Goal: Information Seeking & Learning: Find specific page/section

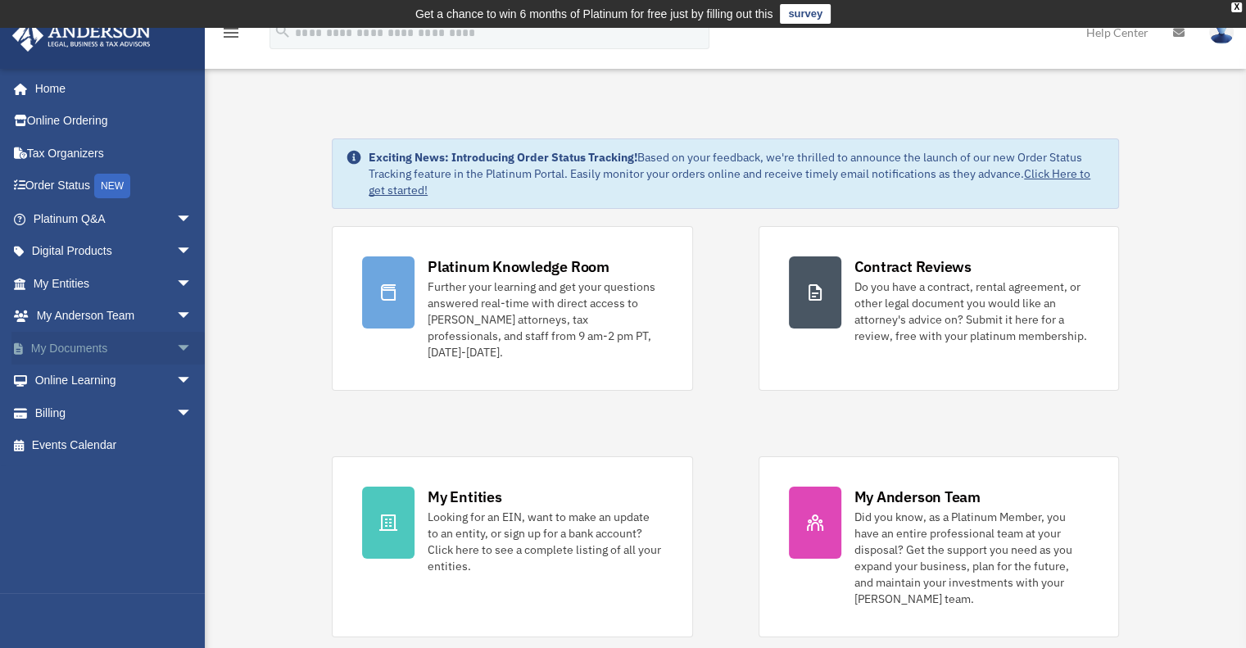
click at [96, 356] on link "My Documents arrow_drop_down" at bounding box center [114, 348] width 206 height 33
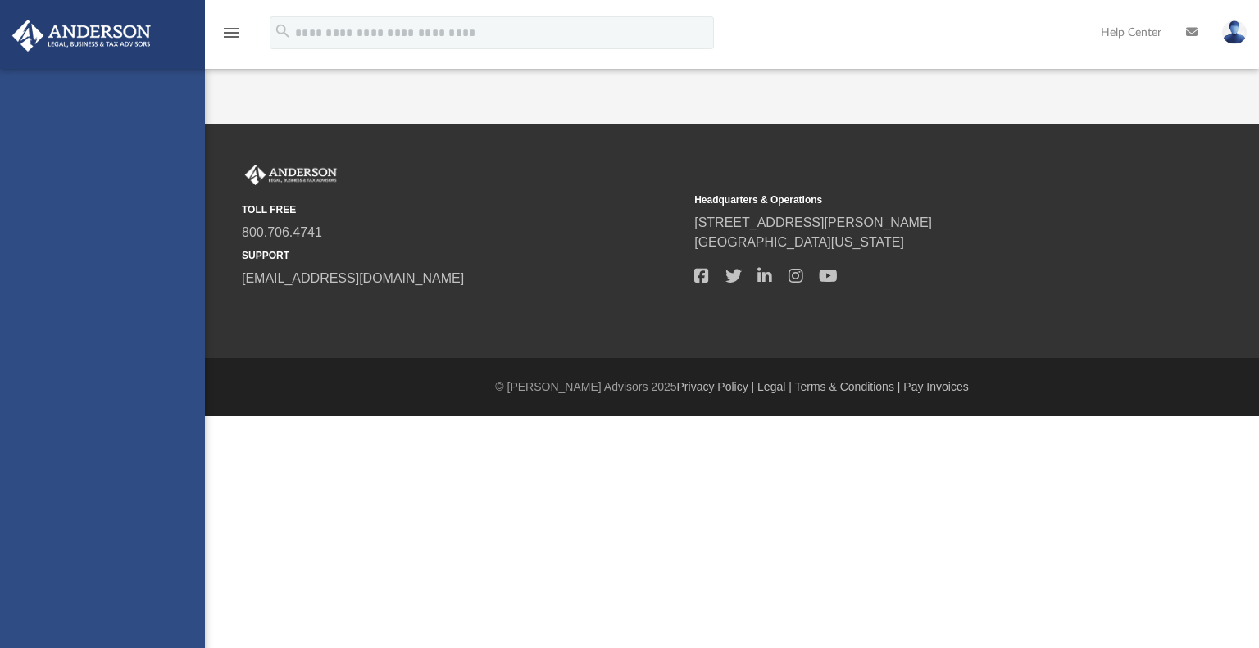
click at [174, 342] on div "[EMAIL_ADDRESS][DOMAIN_NAME] Sign Out [EMAIL_ADDRESS][DOMAIN_NAME] Home Online …" at bounding box center [102, 393] width 205 height 648
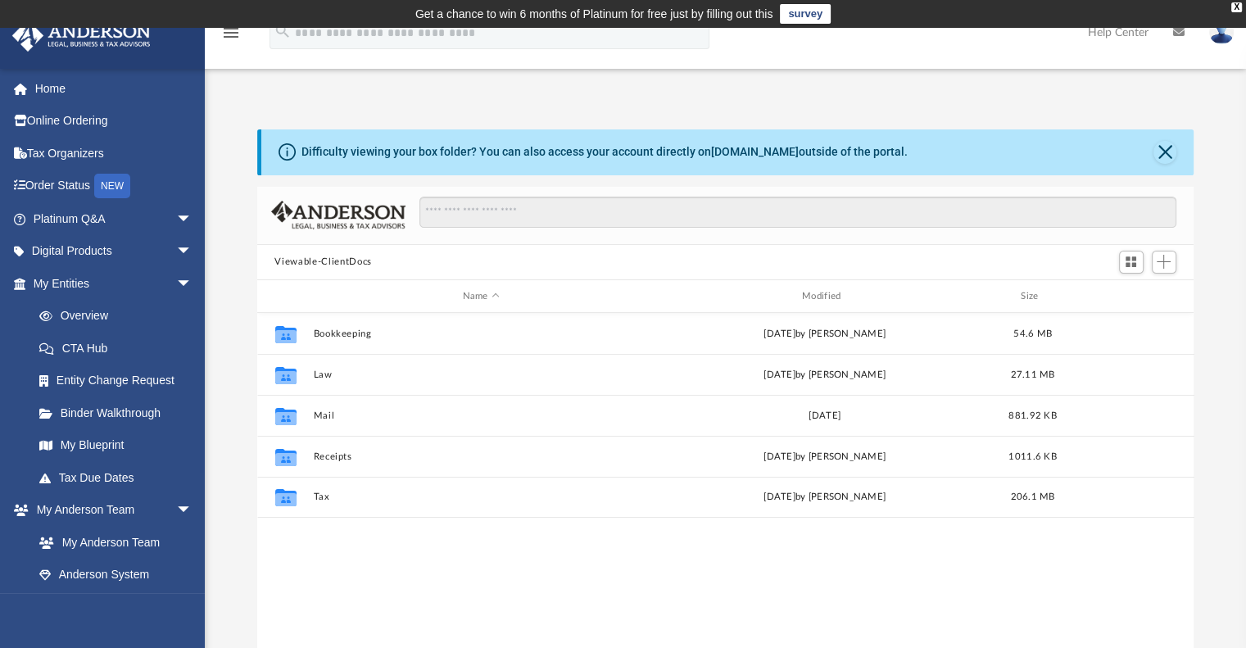
scroll to position [360, 924]
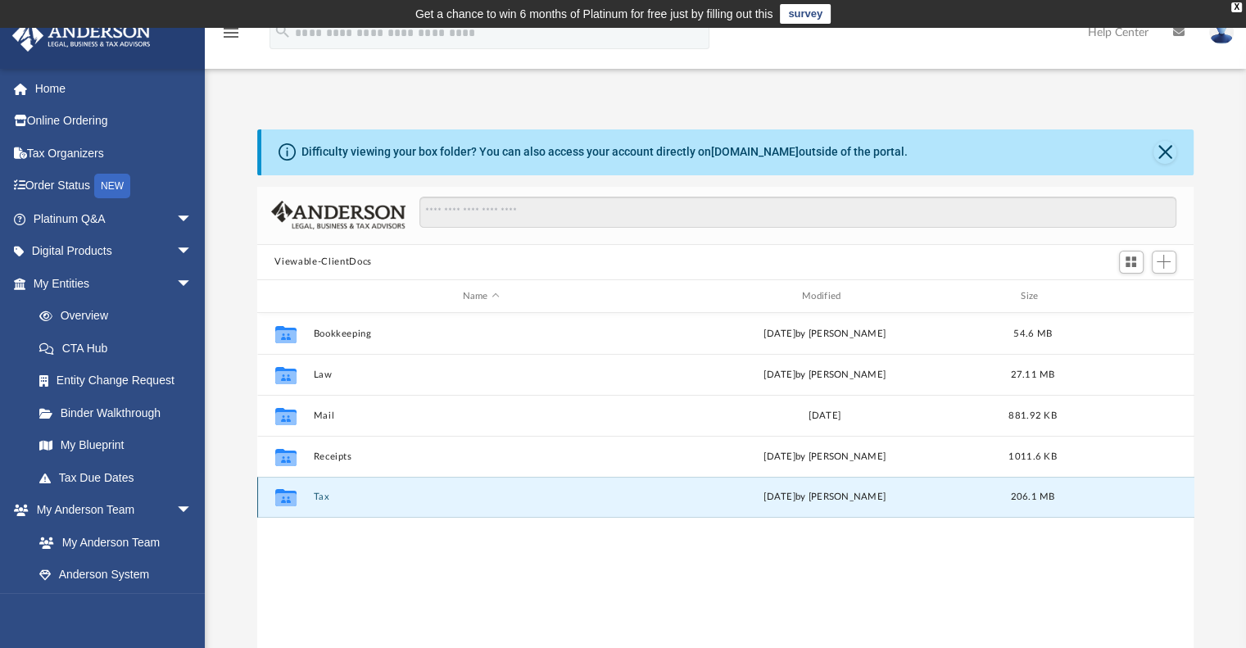
click at [323, 500] on button "Tax" at bounding box center [481, 498] width 336 height 11
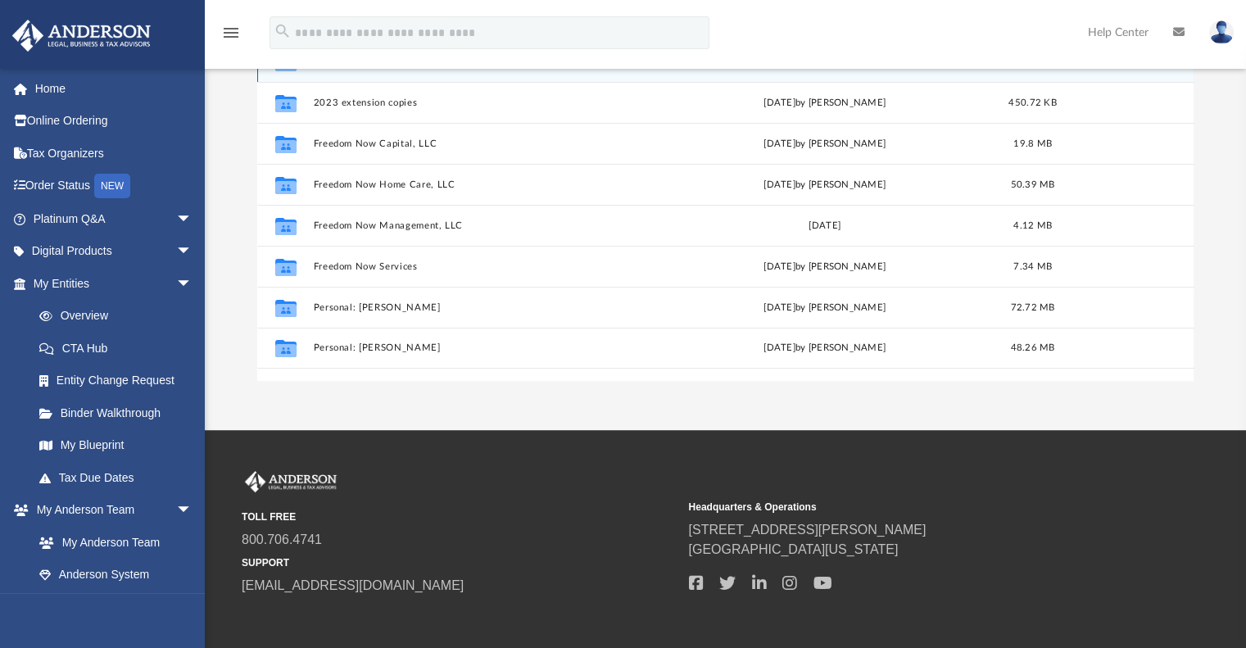
scroll to position [278, 0]
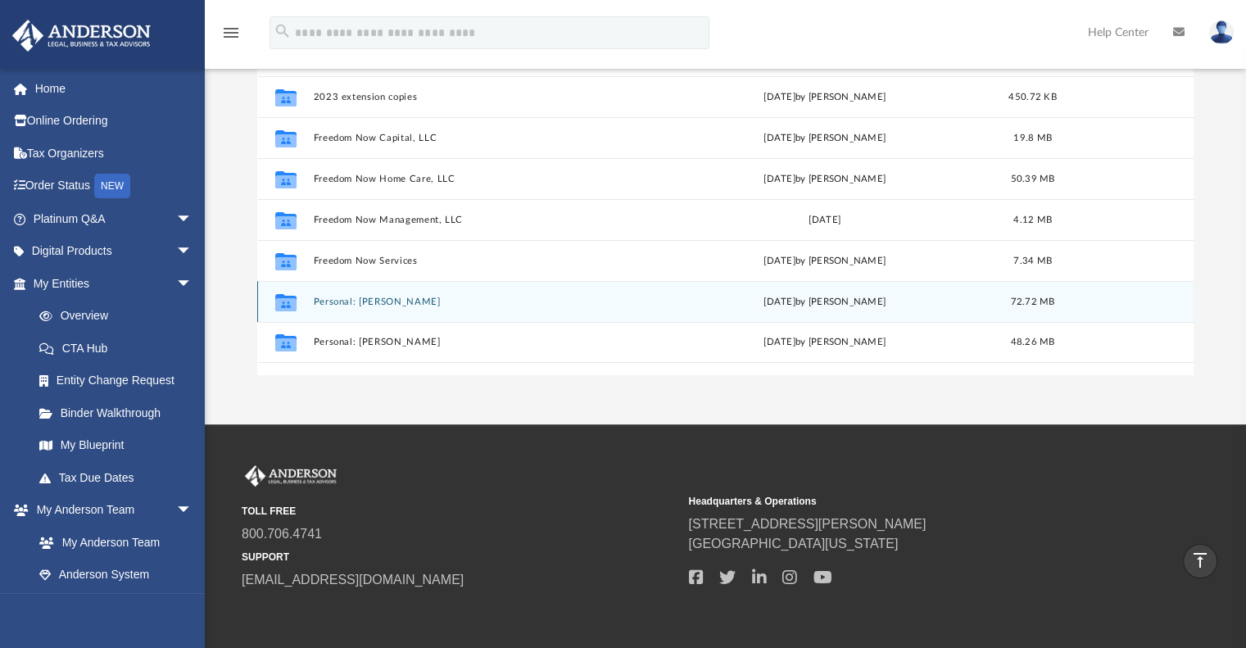
click at [391, 309] on div "Collaborated Folder Personal: Graves, Emanuel Wed Sep 17 2025 by Shaqedra Riley…" at bounding box center [726, 301] width 938 height 41
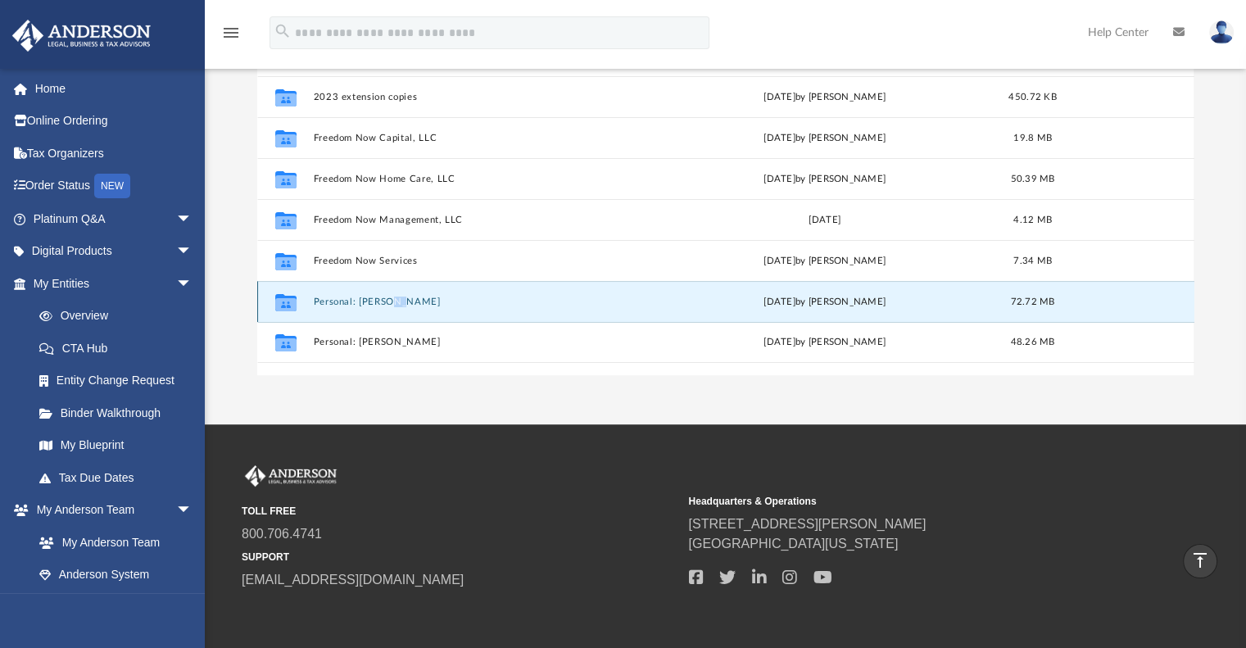
click at [391, 309] on div "Collaborated Folder Personal: Graves, Emanuel Wed Sep 17 2025 by Shaqedra Riley…" at bounding box center [726, 301] width 938 height 41
click at [408, 303] on button "Personal: Graves, Emanuel" at bounding box center [481, 302] width 336 height 11
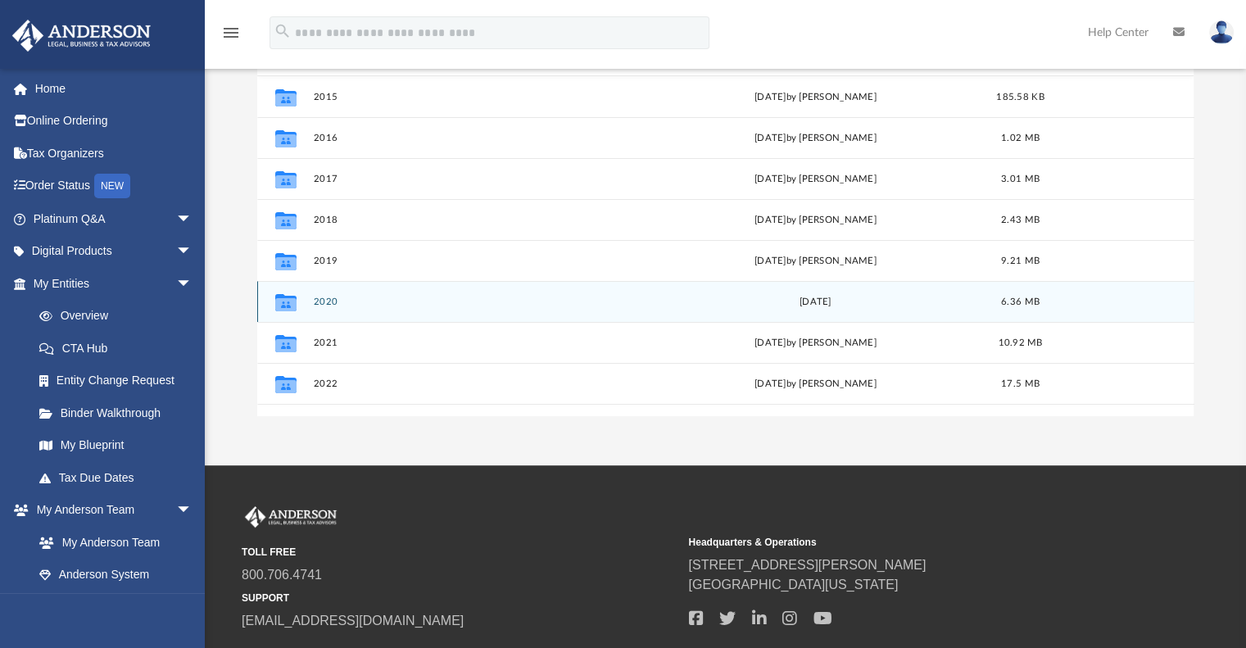
scroll to position [111, 0]
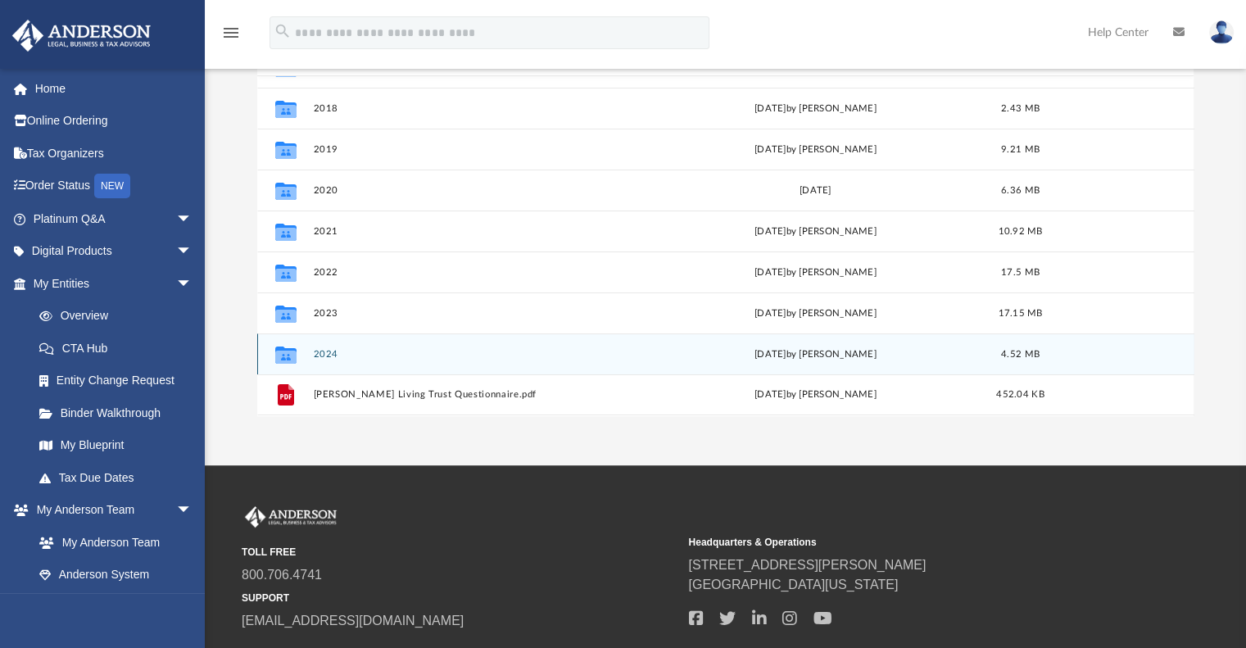
click at [330, 351] on button "2024" at bounding box center [478, 354] width 330 height 11
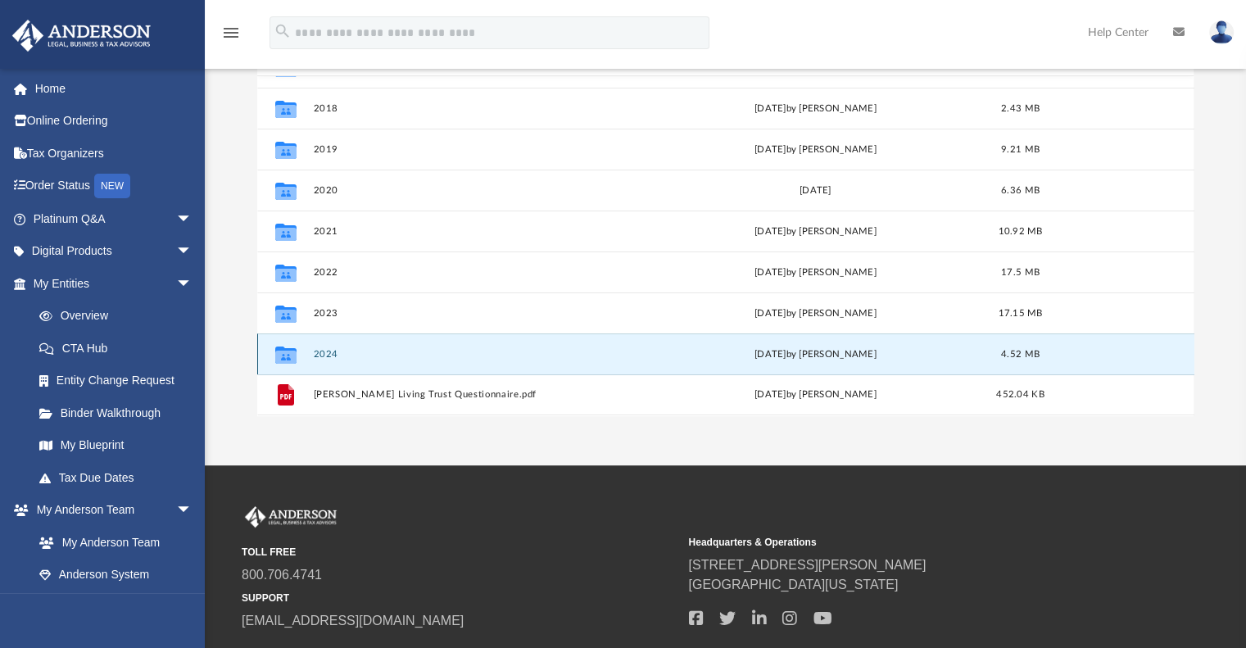
click at [330, 351] on button "2024" at bounding box center [478, 354] width 330 height 11
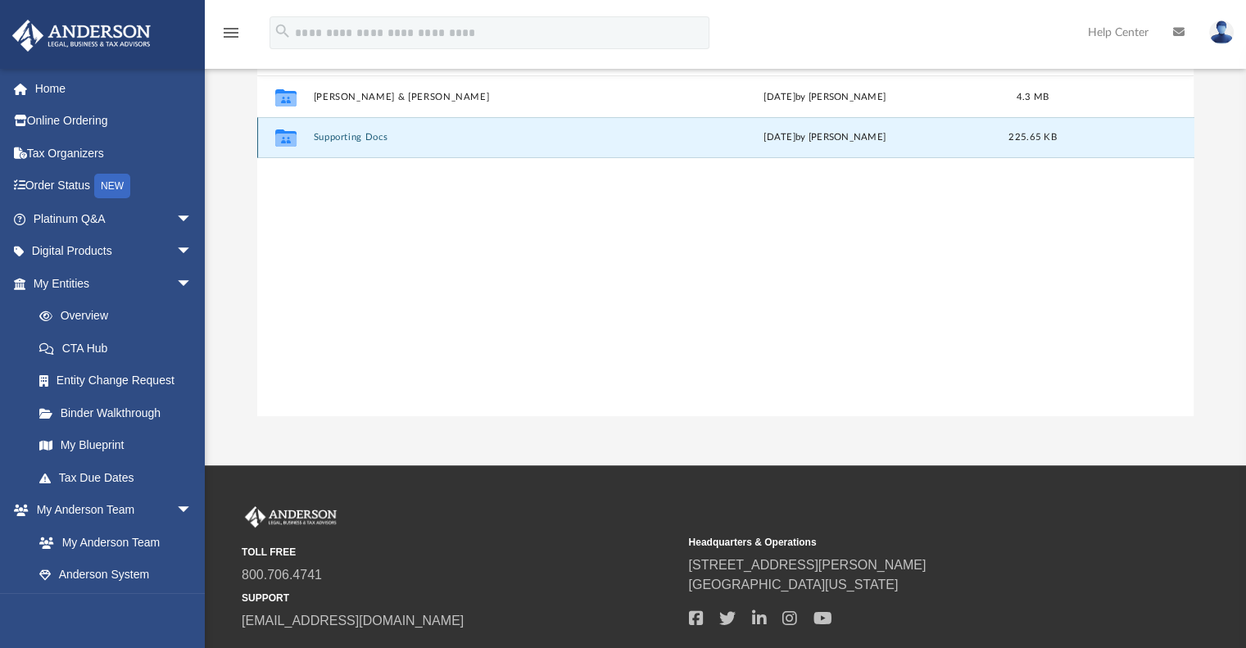
click at [356, 139] on button "Supporting Docs" at bounding box center [481, 138] width 336 height 11
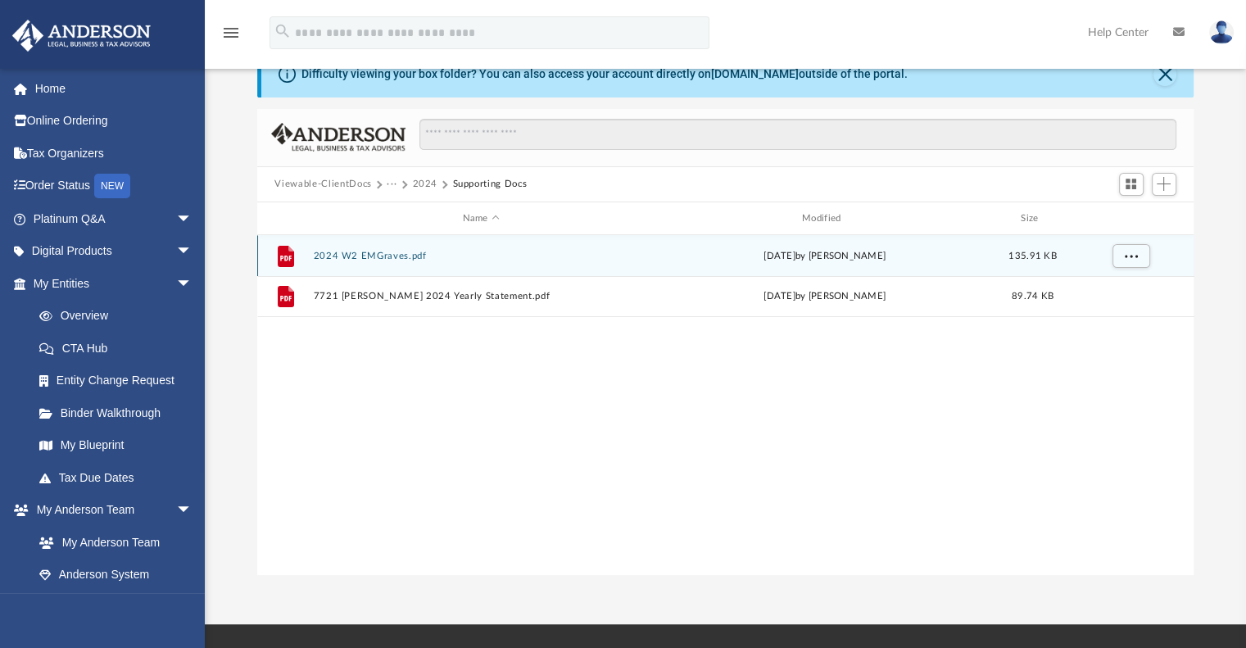
scroll to position [77, 0]
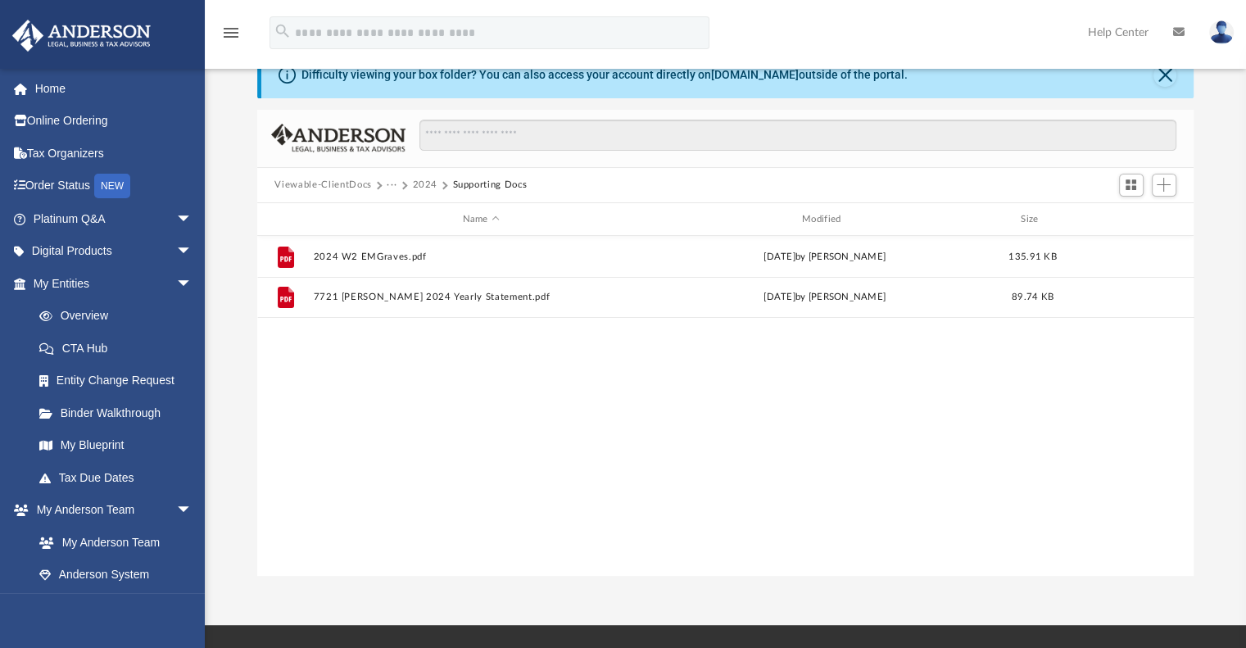
click at [428, 183] on button "2024" at bounding box center [424, 185] width 25 height 15
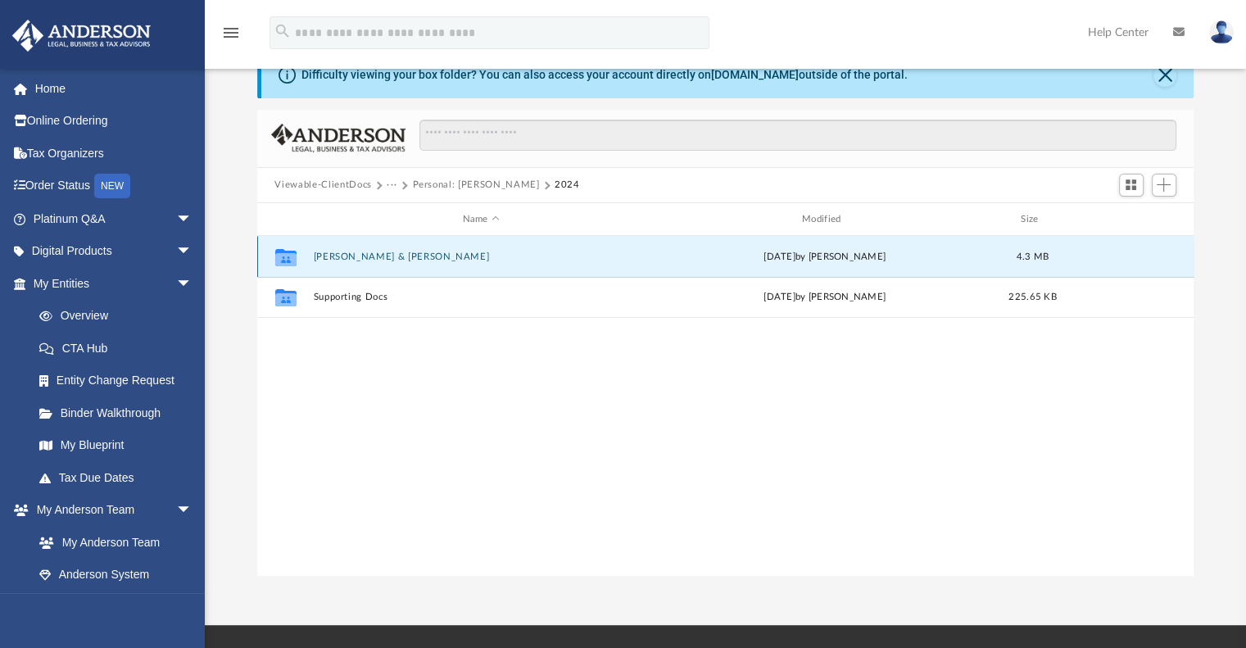
click at [380, 258] on button "Graves, Emanuel T. & Baker, Elizabeth" at bounding box center [481, 257] width 336 height 11
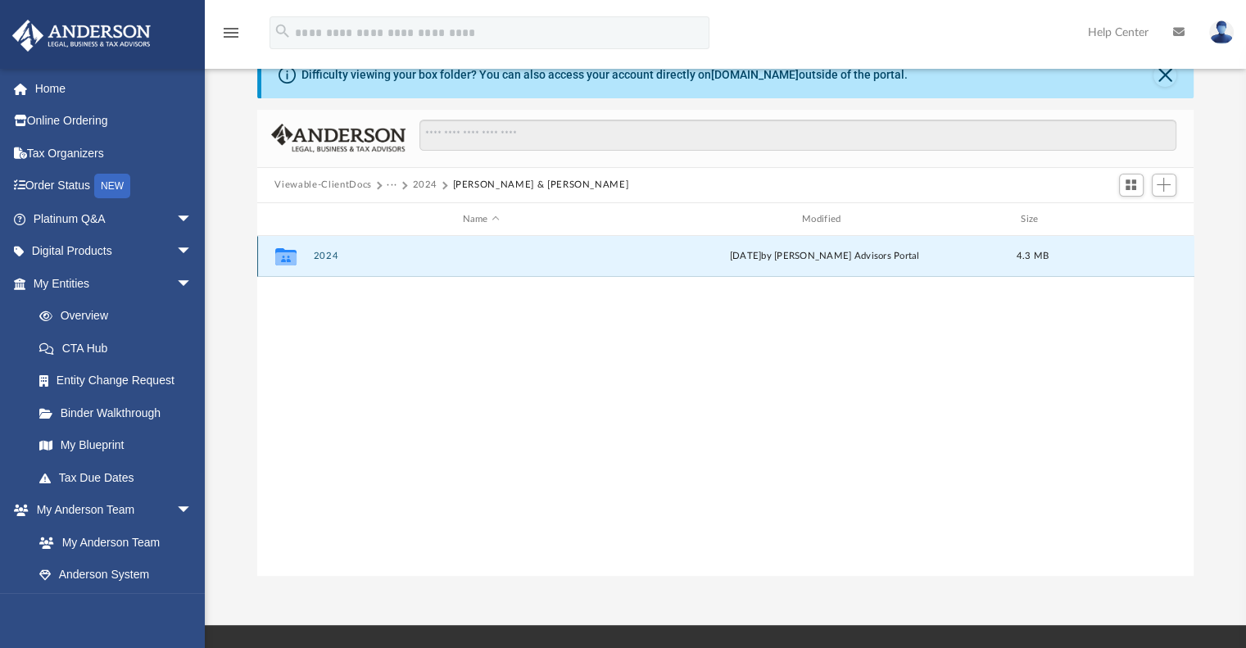
click at [325, 260] on button "2024" at bounding box center [481, 257] width 336 height 11
click at [325, 260] on button "Digital Tax Organizer" at bounding box center [481, 257] width 336 height 11
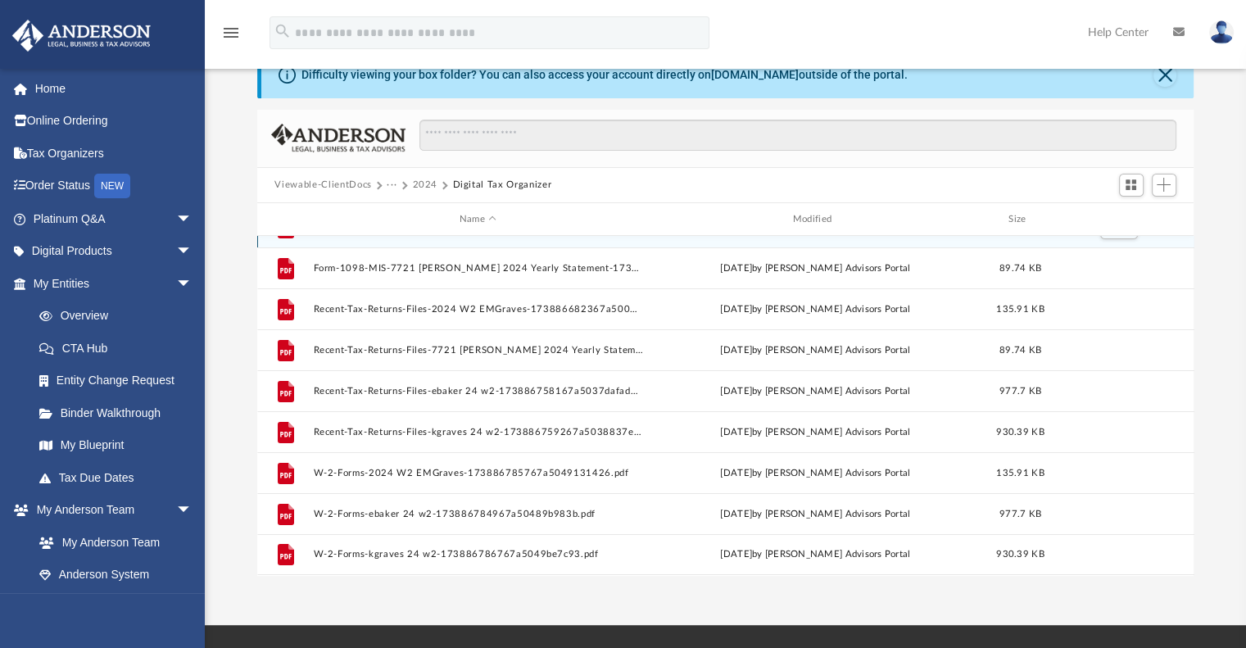
scroll to position [0, 0]
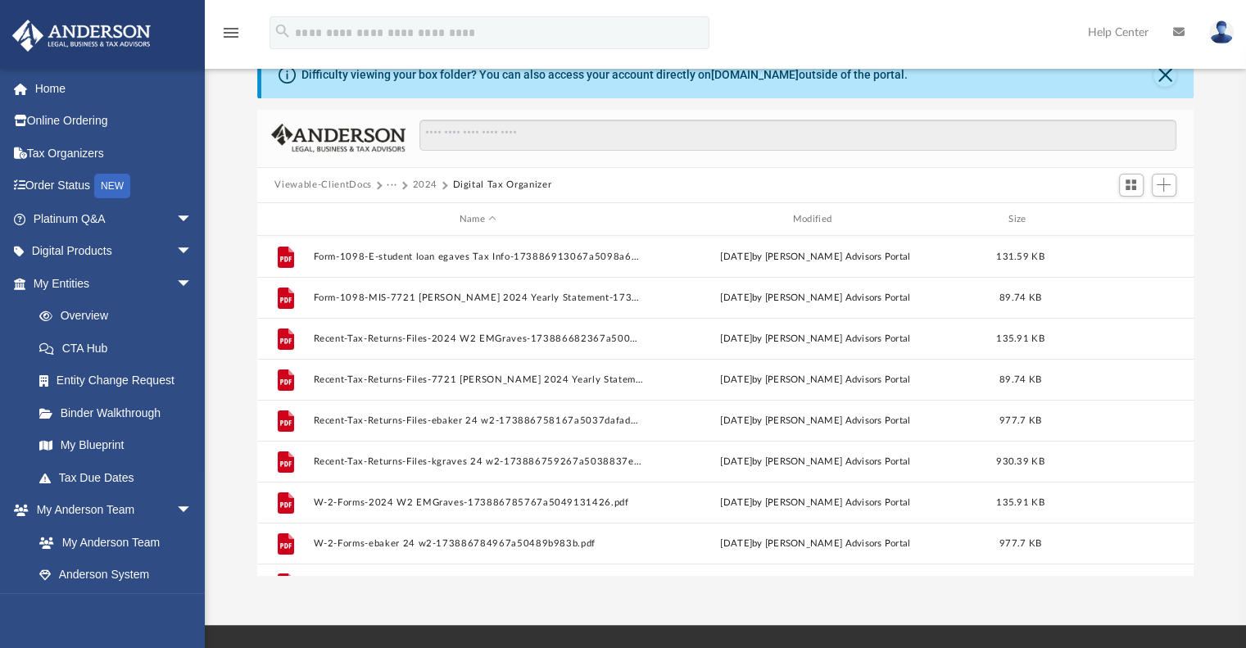
click at [390, 184] on button "···" at bounding box center [392, 185] width 11 height 15
click at [428, 183] on button "2024" at bounding box center [424, 185] width 25 height 15
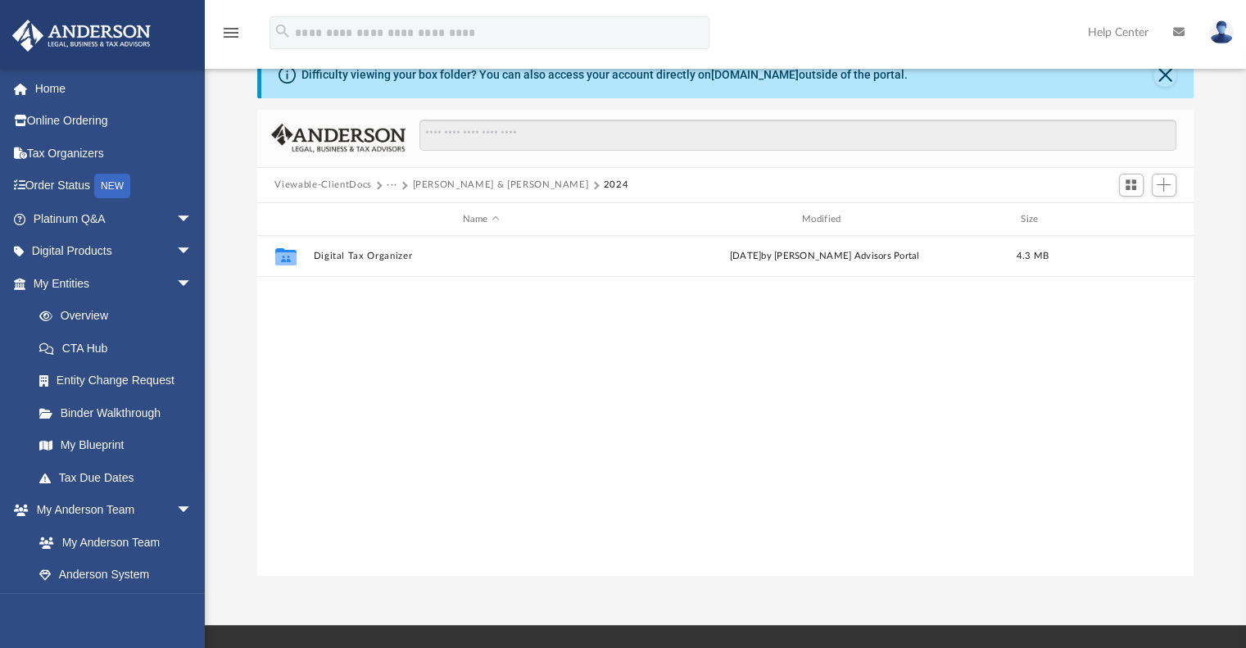
click at [428, 183] on button "Graves, Emanuel T. & Baker, Elizabeth" at bounding box center [500, 185] width 176 height 15
click at [355, 183] on button "Viewable-ClientDocs" at bounding box center [323, 185] width 97 height 15
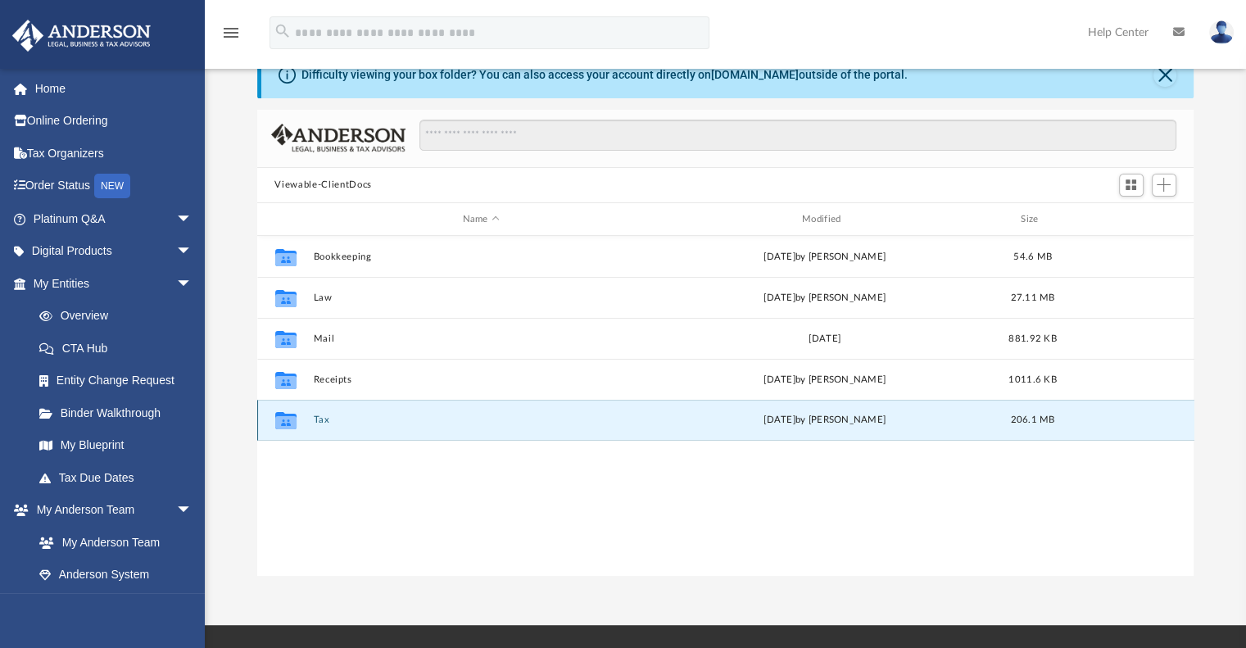
click at [322, 418] on button "Tax" at bounding box center [481, 420] width 336 height 11
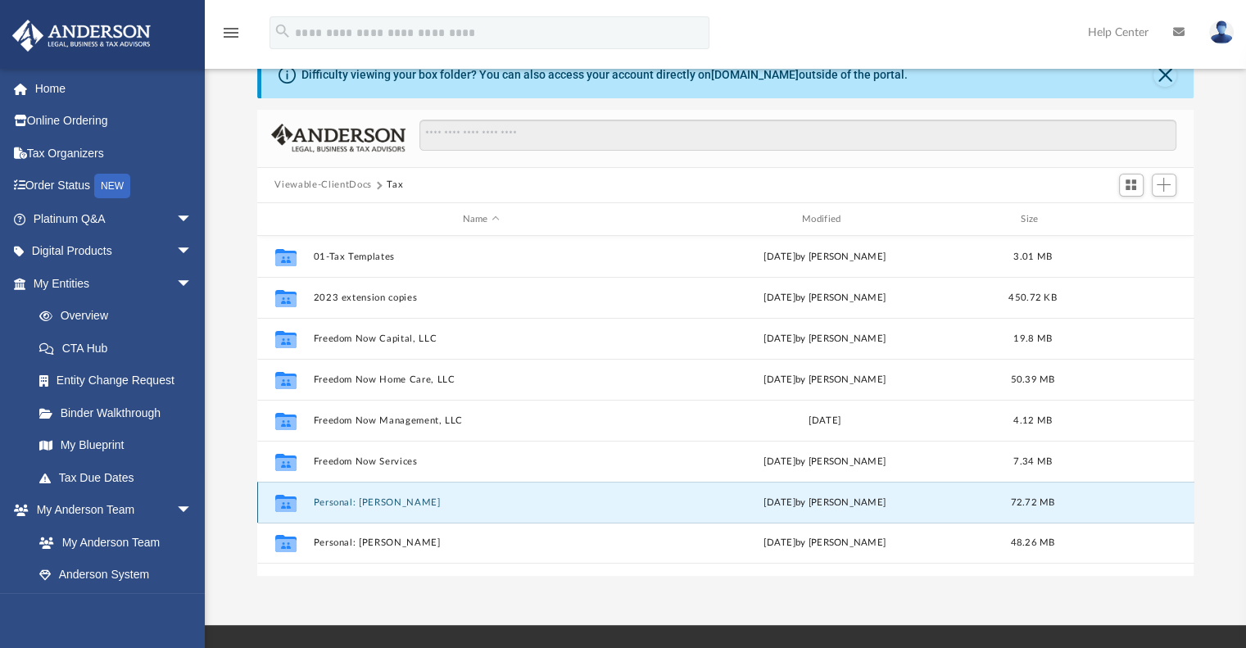
click at [366, 502] on button "Personal: Graves, Emanuel" at bounding box center [481, 502] width 336 height 11
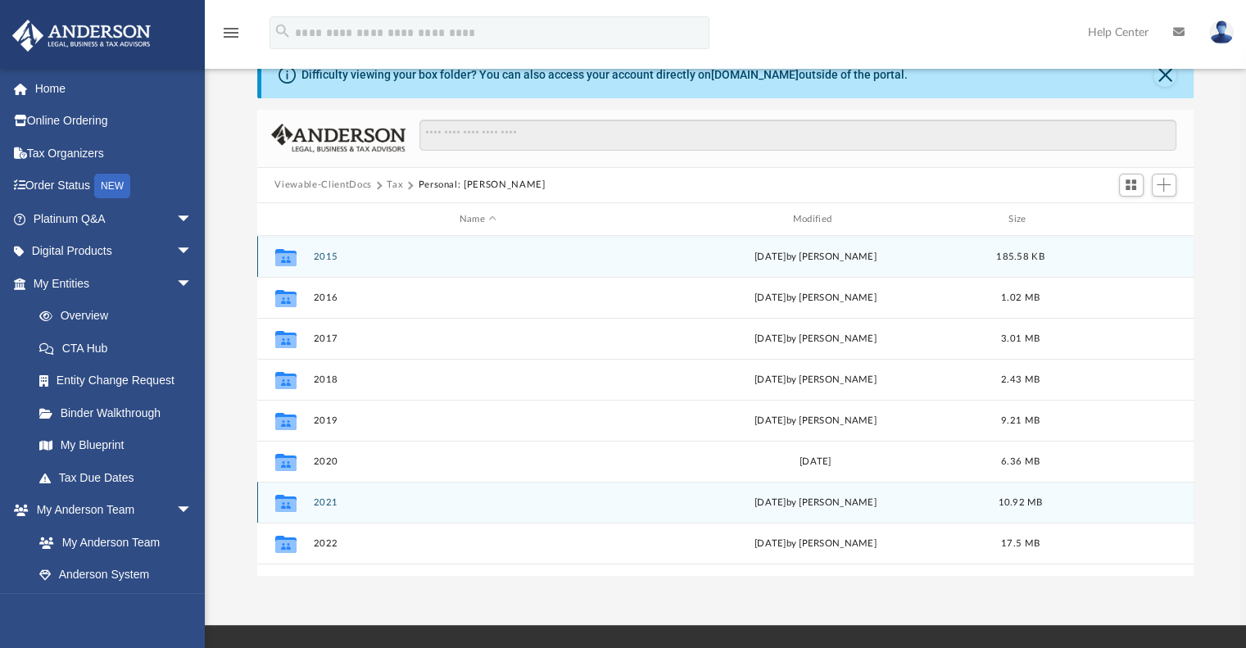
scroll to position [111, 0]
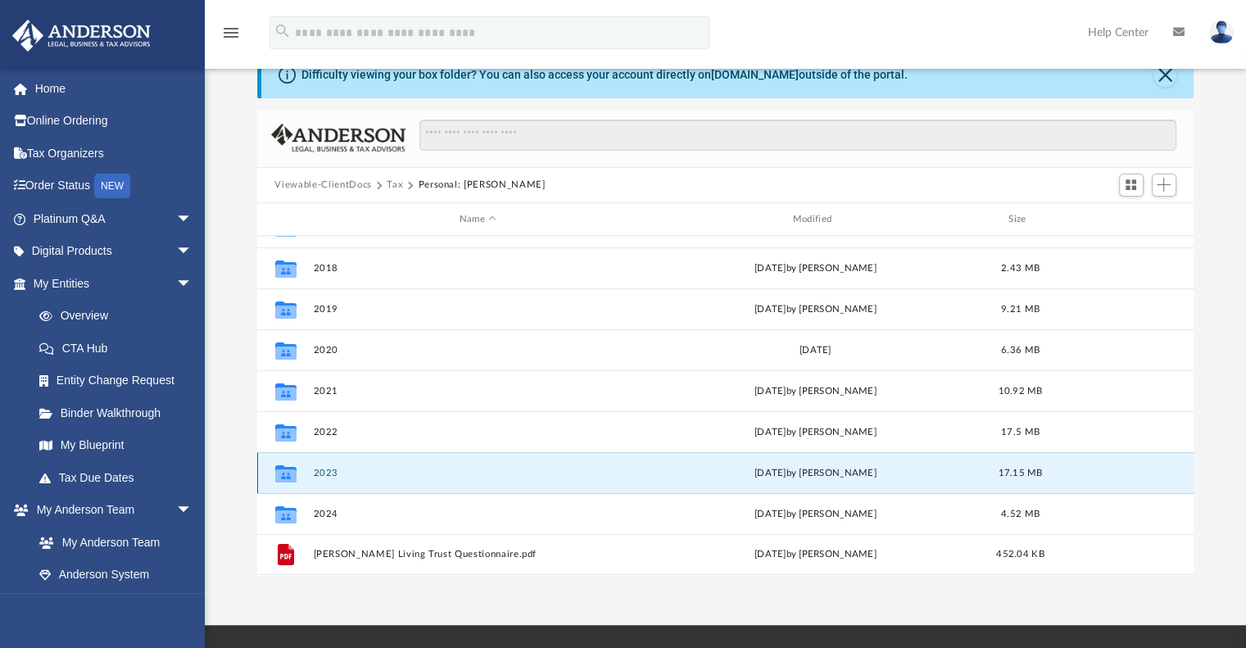
click at [325, 471] on button "2023" at bounding box center [478, 473] width 330 height 11
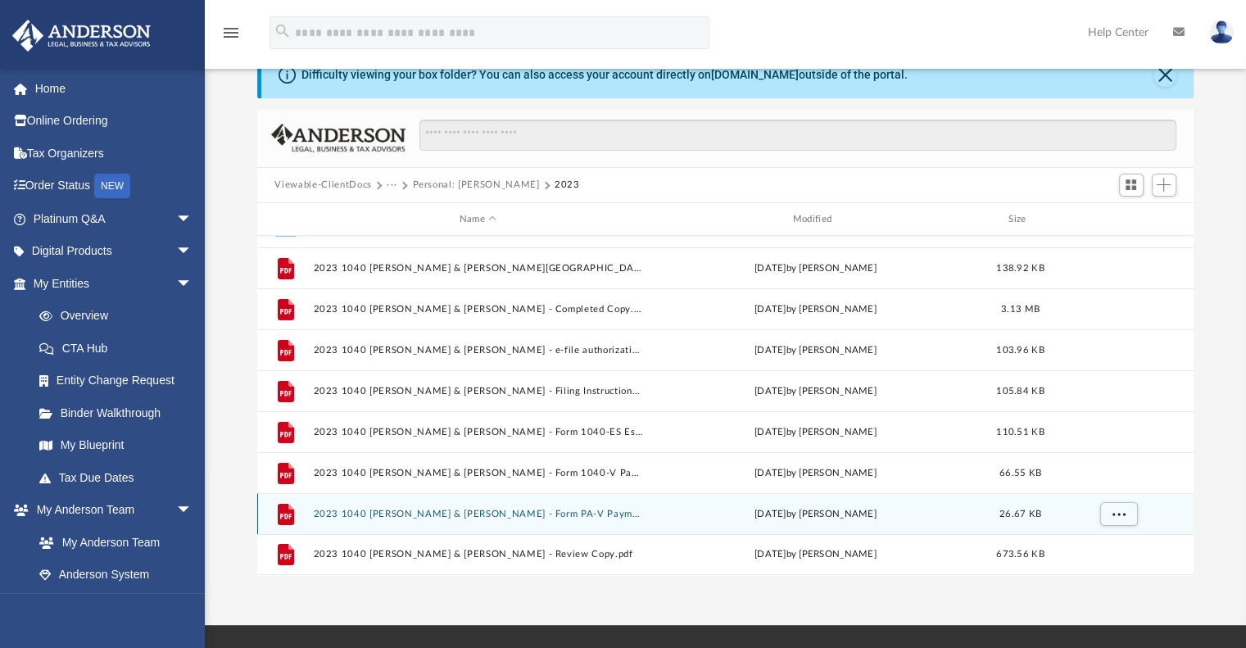
scroll to position [0, 0]
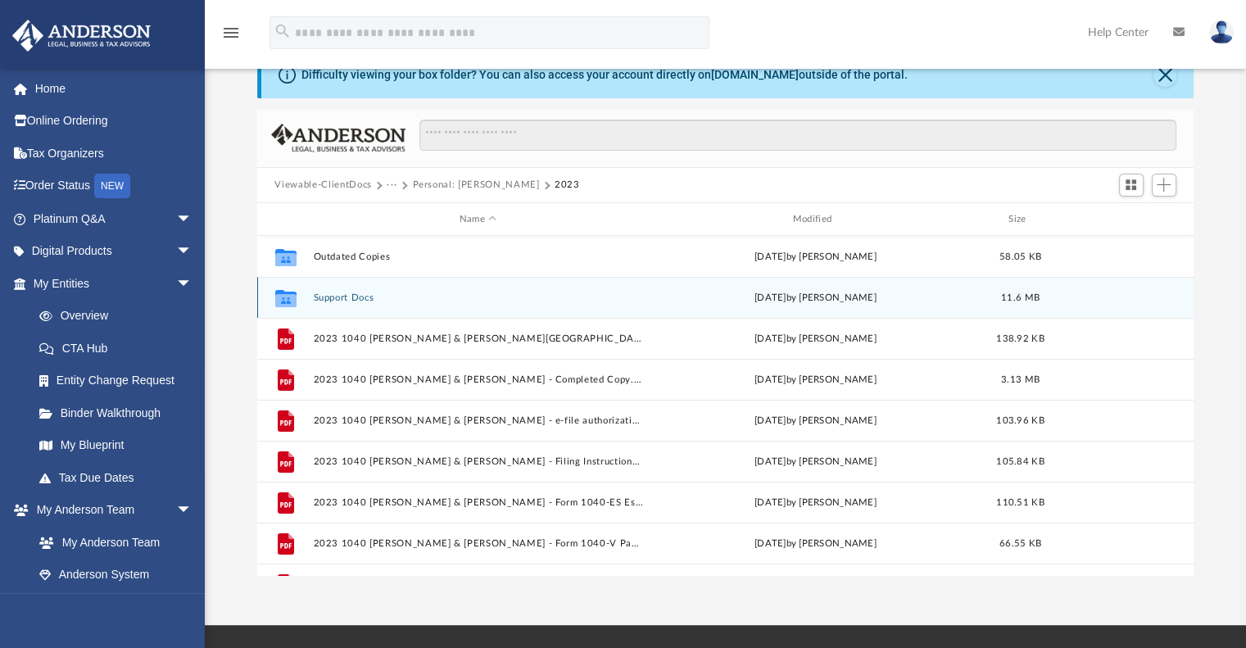
click at [347, 296] on button "Support Docs" at bounding box center [478, 298] width 330 height 11
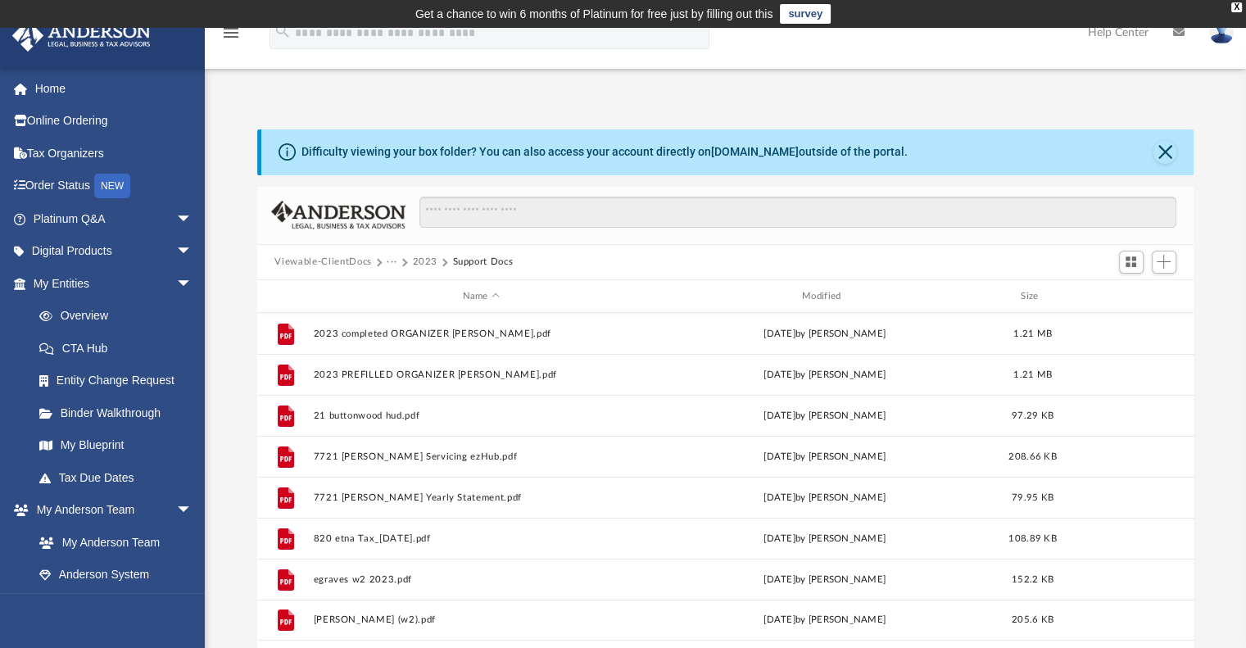
click at [429, 258] on button "2023" at bounding box center [424, 262] width 25 height 15
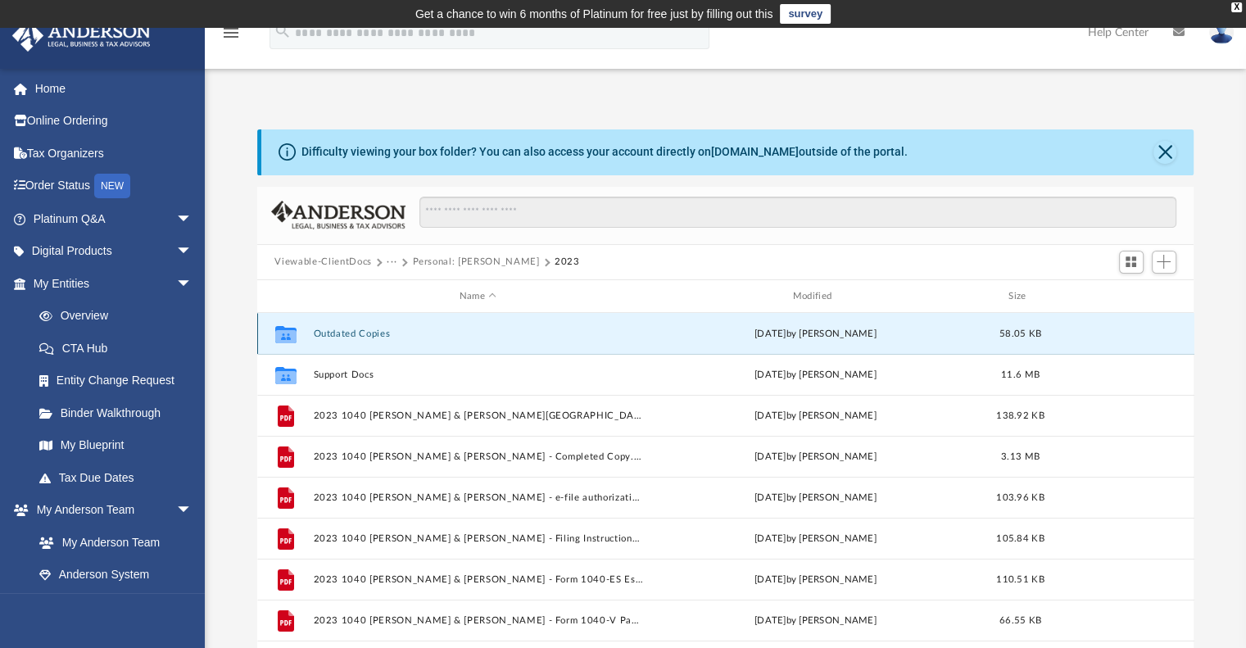
click at [356, 336] on button "Outdated Copies" at bounding box center [478, 334] width 330 height 11
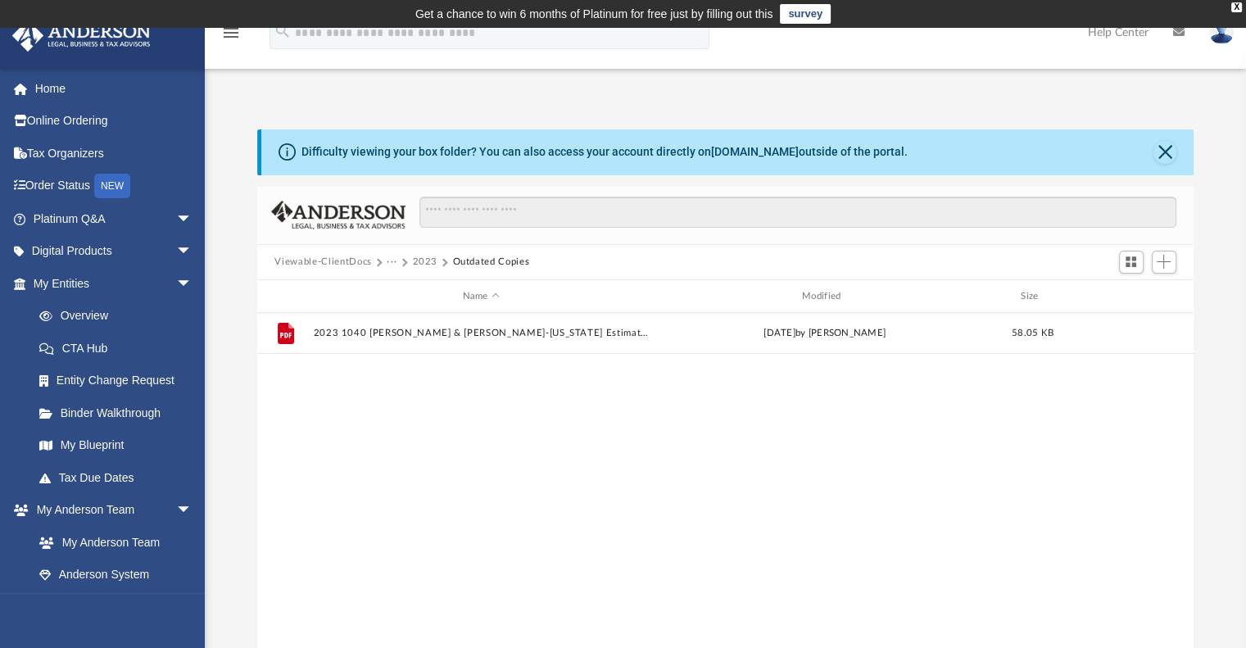
click at [425, 263] on button "2023" at bounding box center [424, 262] width 25 height 15
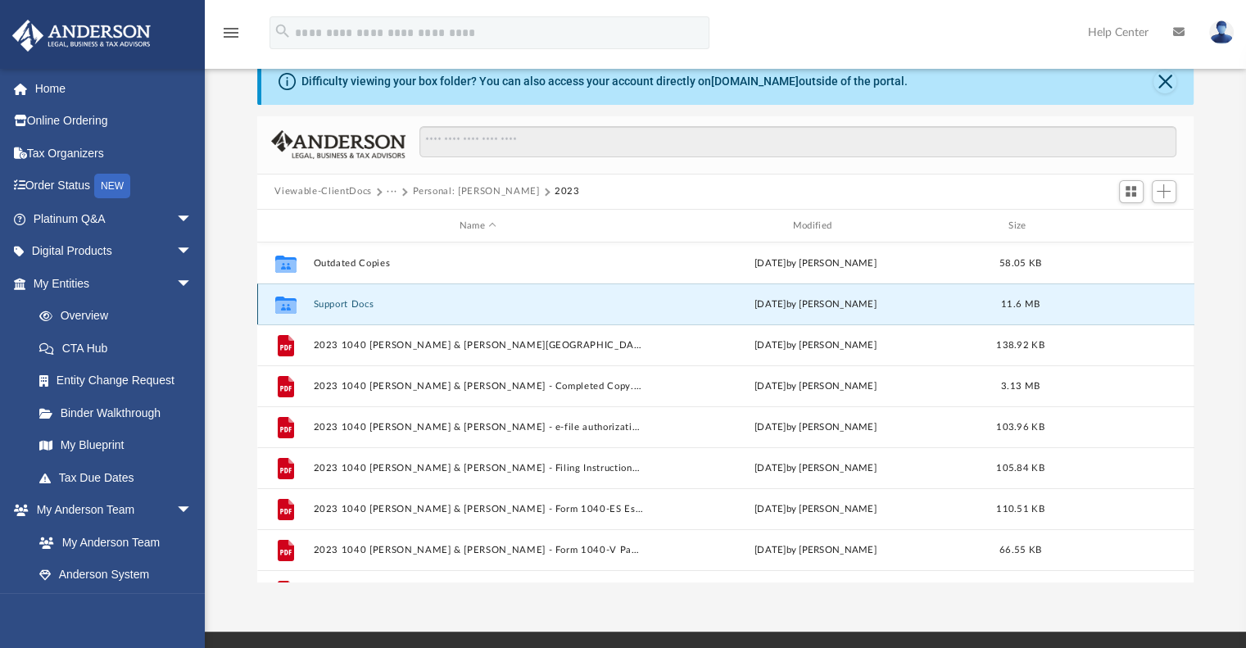
click at [343, 302] on button "Support Docs" at bounding box center [478, 304] width 330 height 11
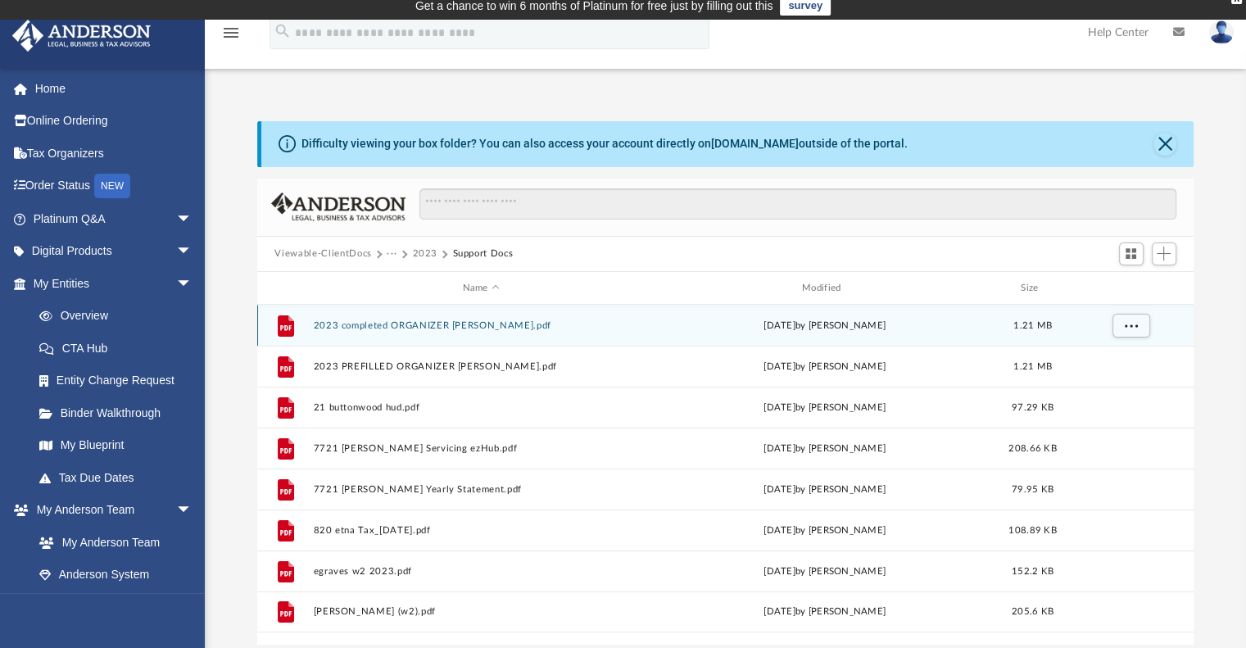
scroll to position [7, 0]
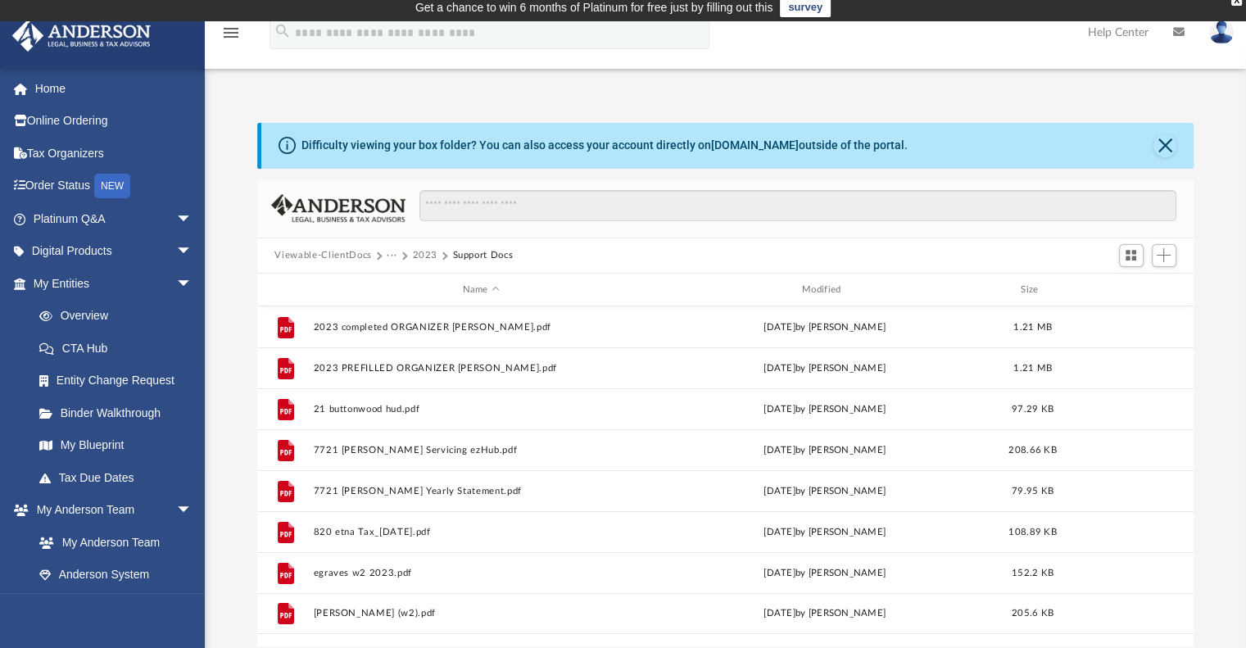
click at [427, 253] on button "2023" at bounding box center [424, 255] width 25 height 15
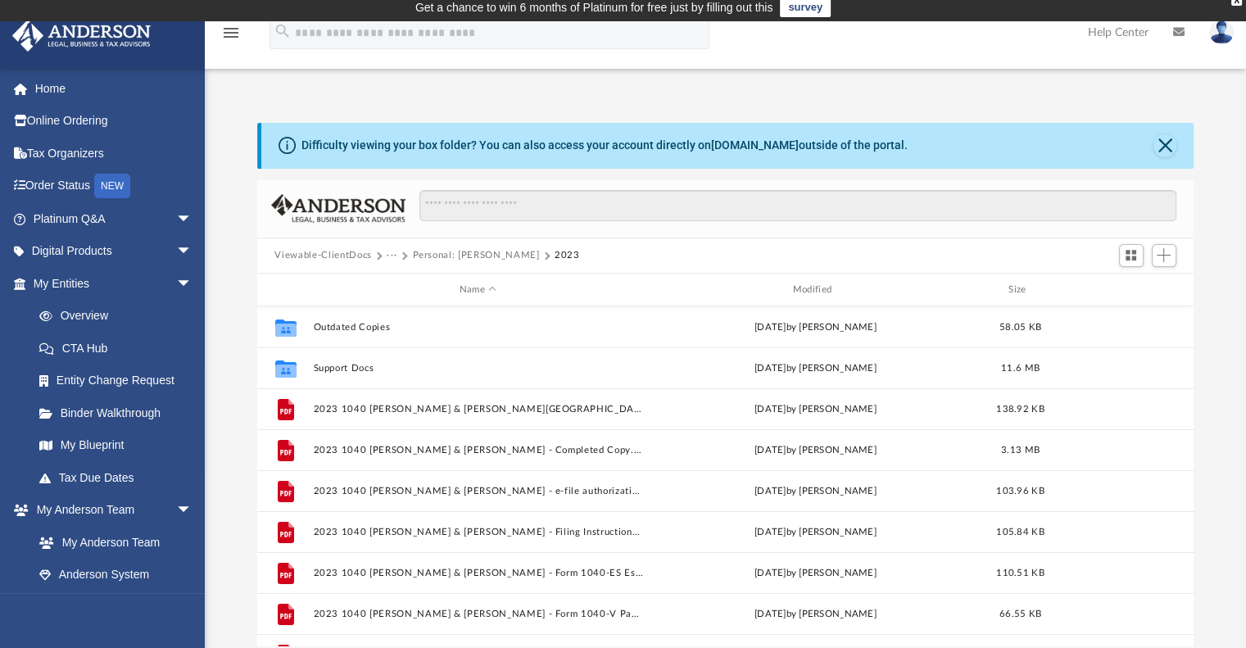
click at [452, 252] on button "Personal: Graves, Emanuel" at bounding box center [475, 255] width 127 height 15
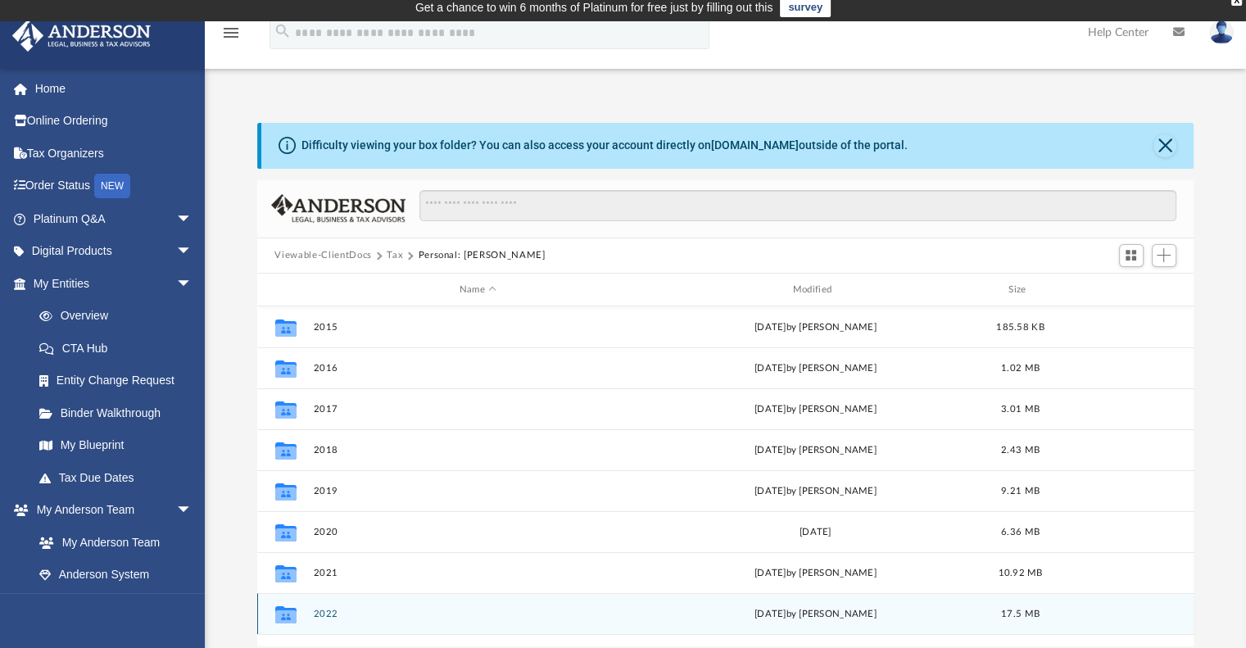
scroll to position [111, 0]
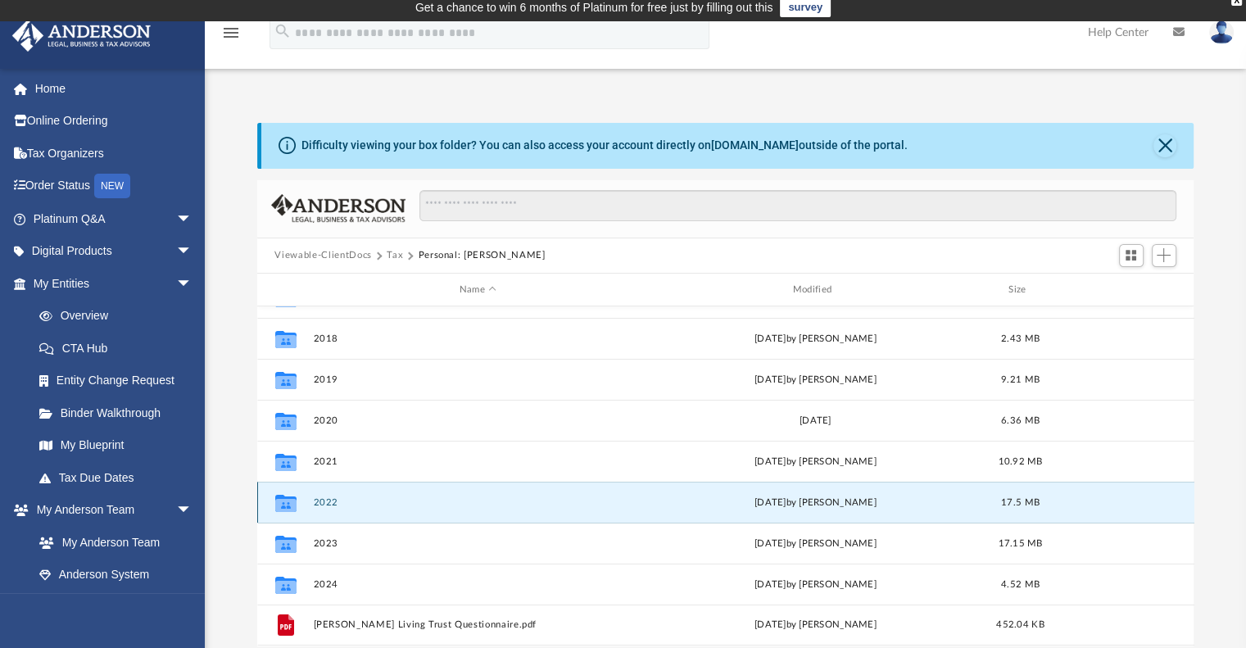
click at [327, 501] on button "2022" at bounding box center [478, 502] width 330 height 11
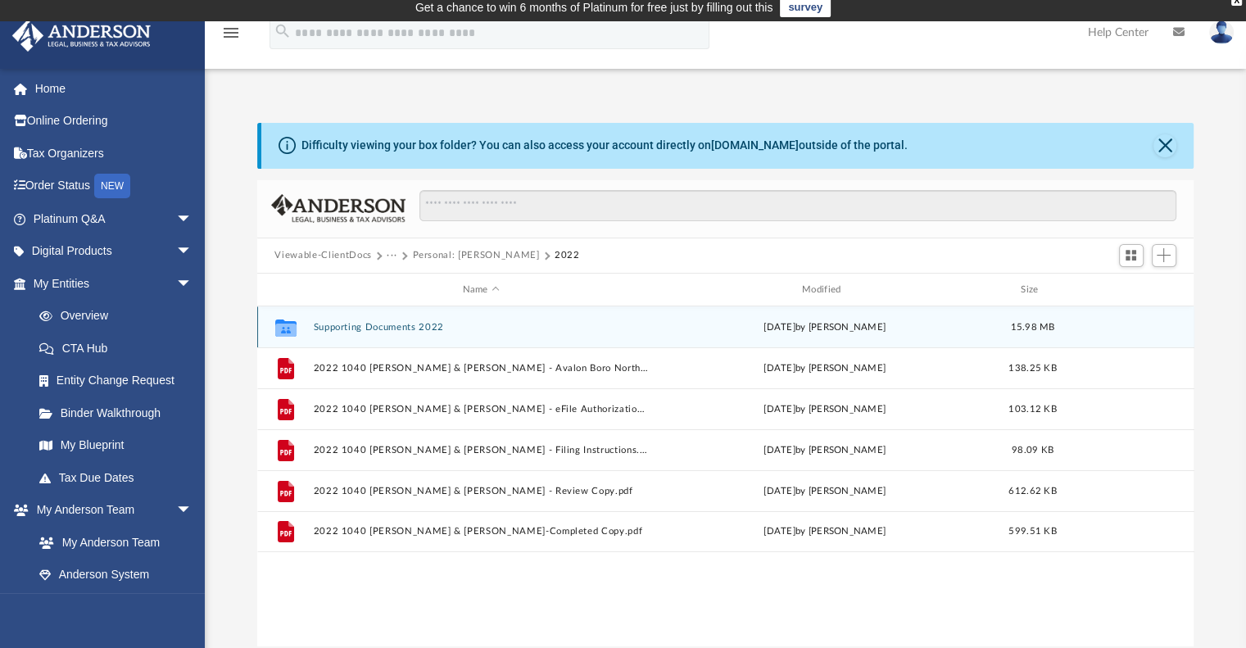
click at [350, 329] on button "Supporting Documents 2022" at bounding box center [481, 327] width 336 height 11
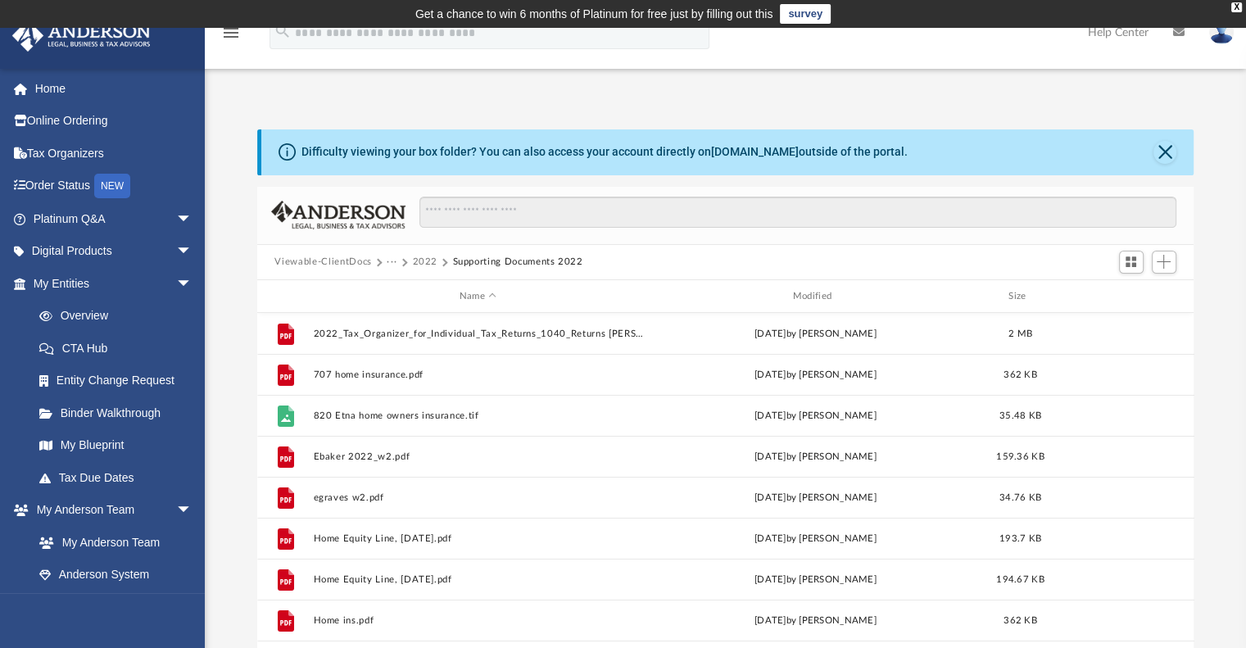
click at [428, 257] on button "2022" at bounding box center [424, 262] width 25 height 15
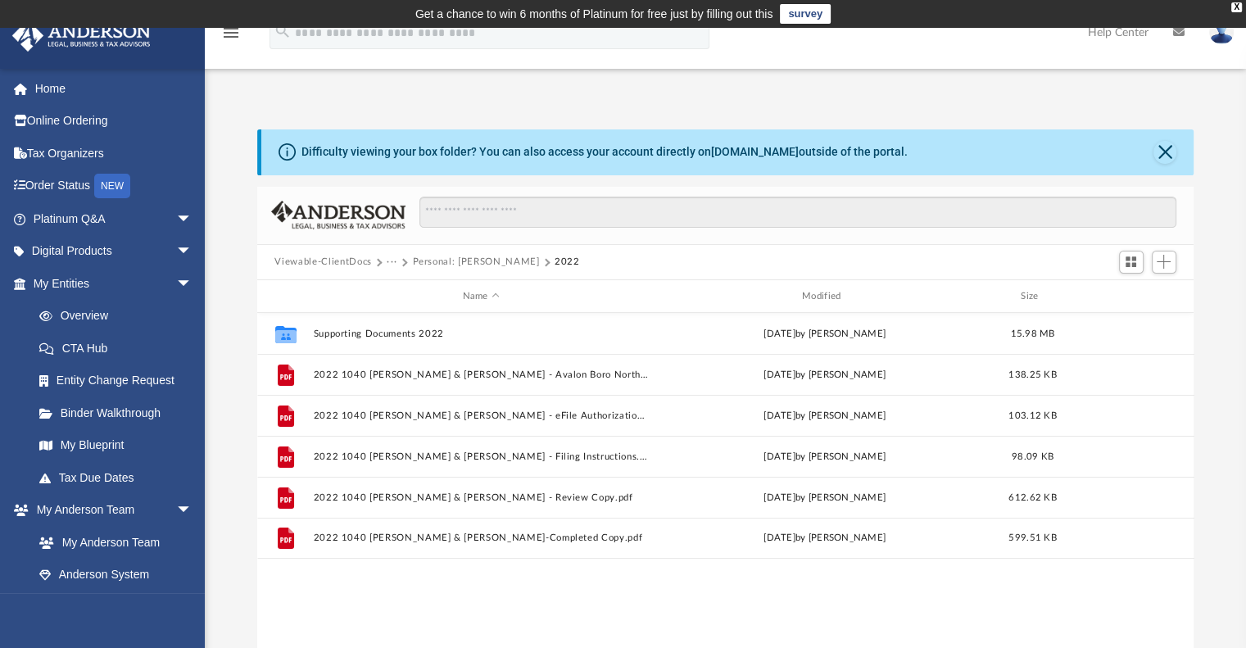
click at [463, 266] on button "Personal: Graves, Emanuel" at bounding box center [475, 262] width 127 height 15
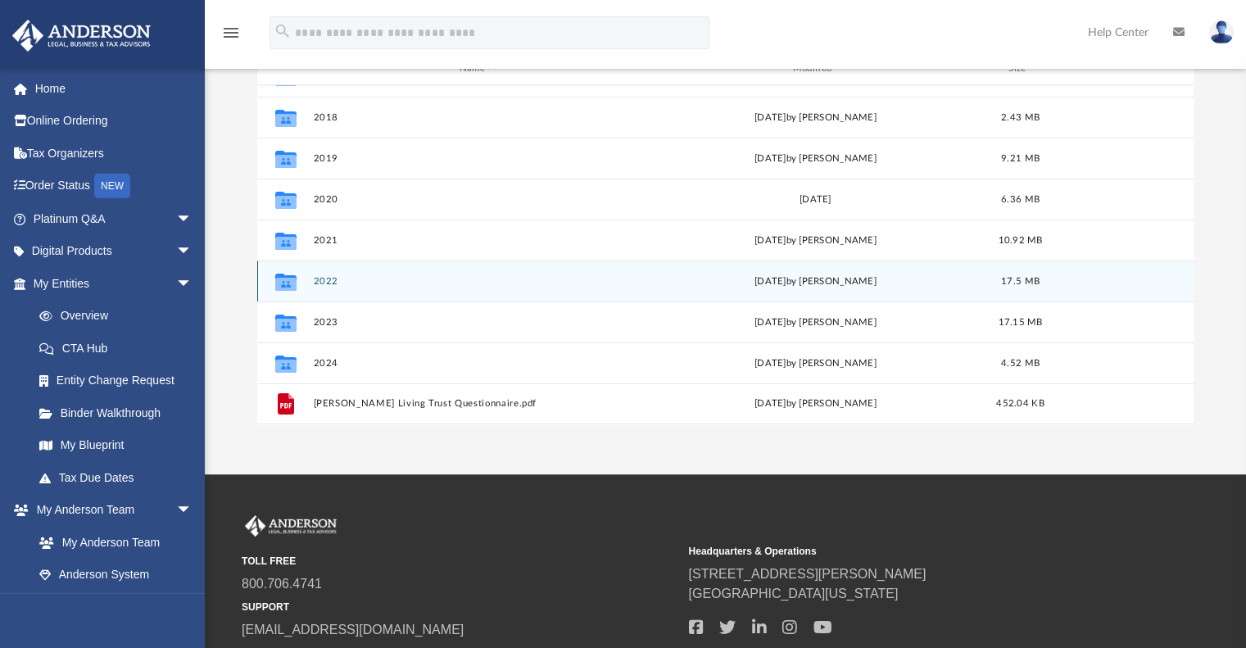
scroll to position [229, 0]
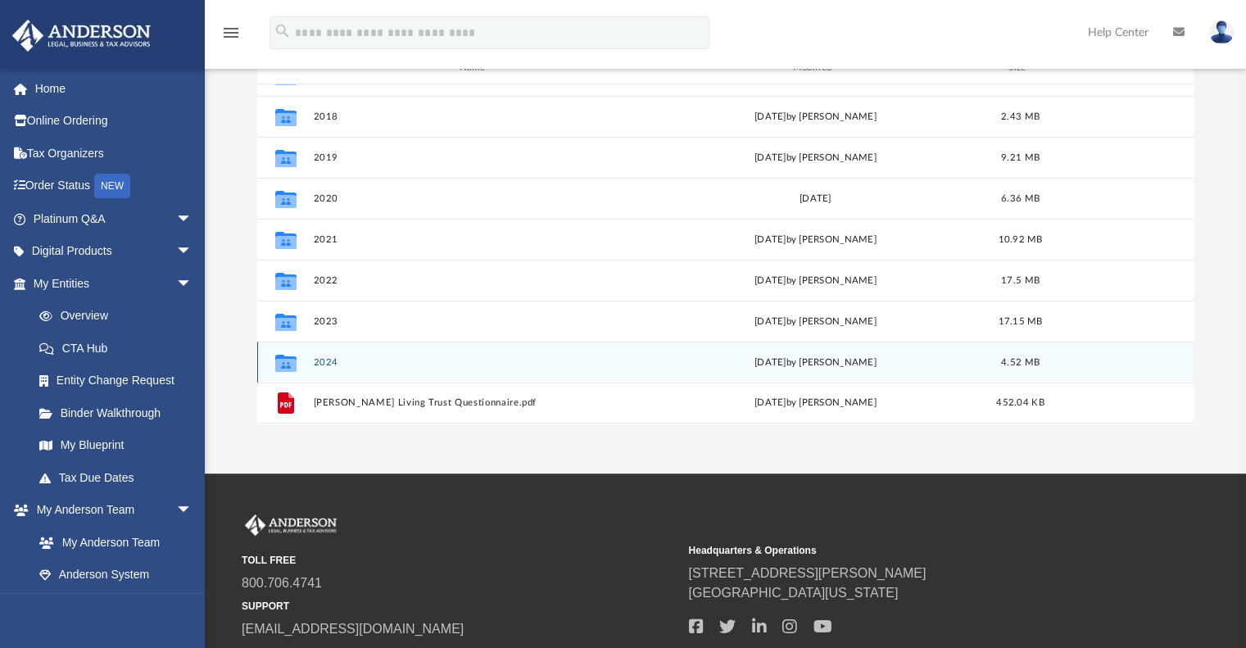
click at [325, 358] on button "2024" at bounding box center [478, 362] width 330 height 11
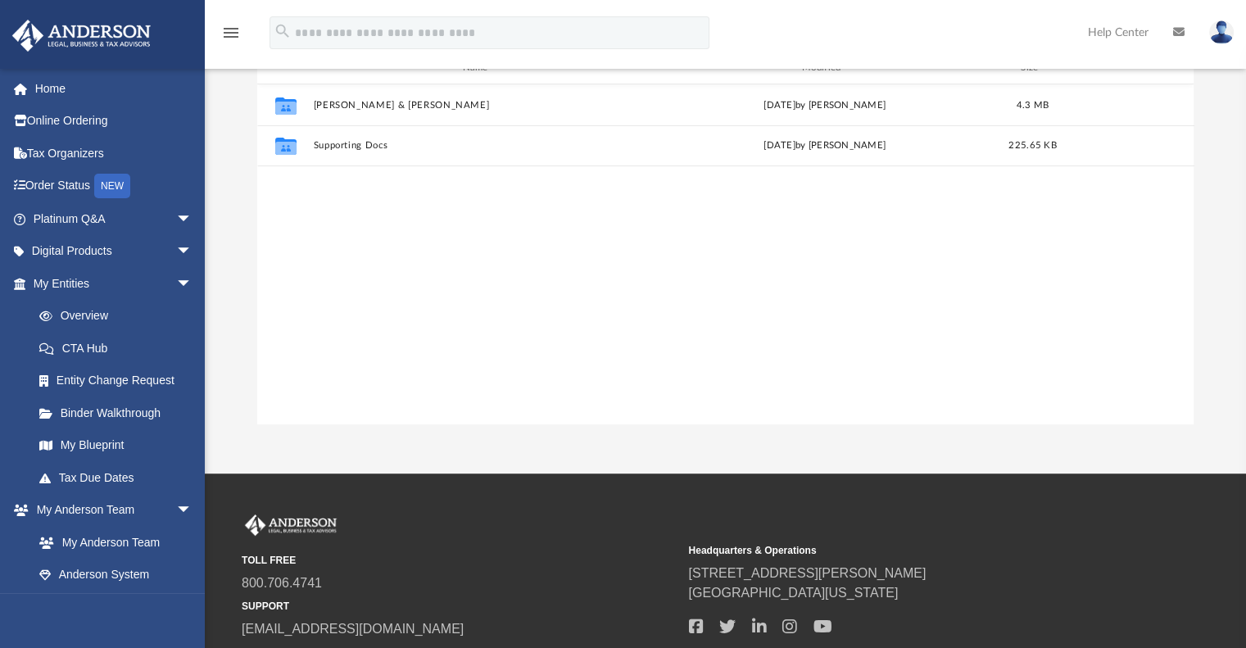
scroll to position [0, 0]
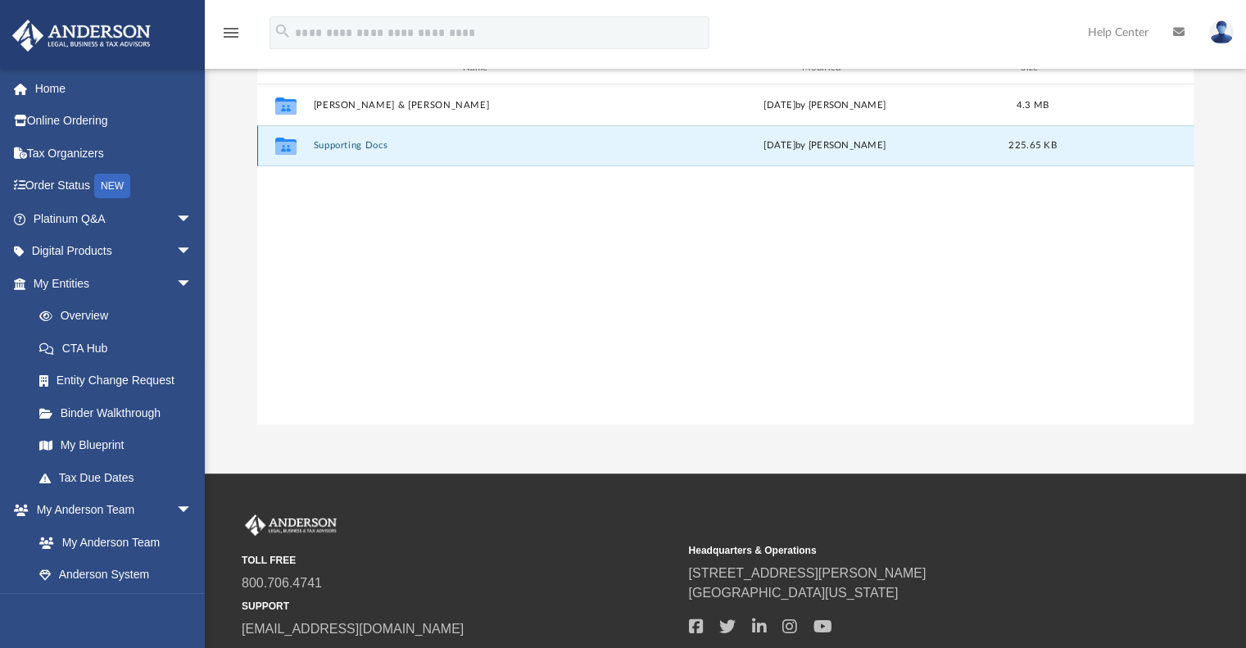
click at [351, 146] on button "Supporting Docs" at bounding box center [481, 146] width 336 height 11
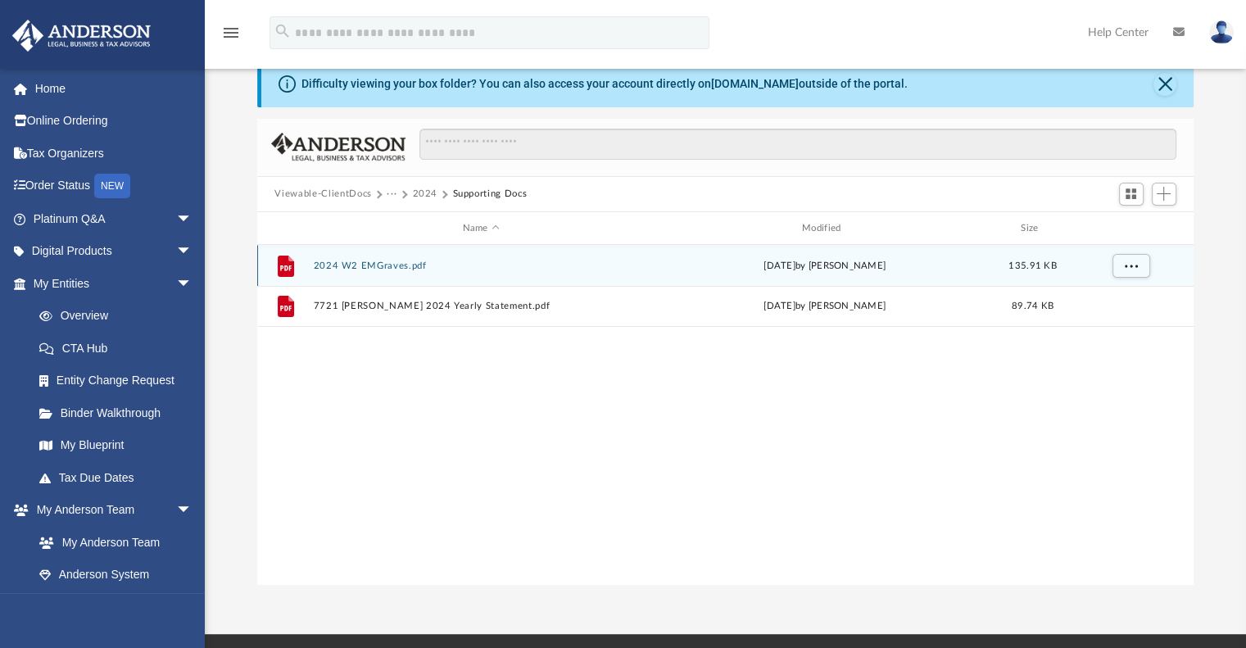
scroll to position [67, 0]
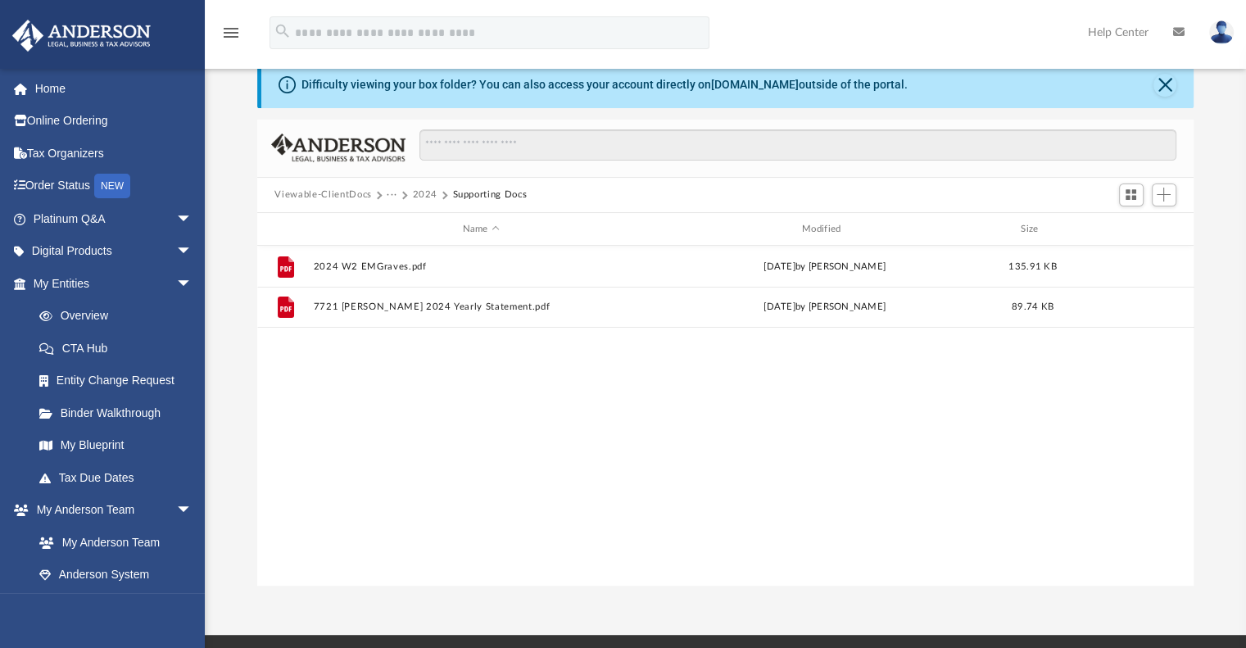
click at [425, 194] on button "2024" at bounding box center [424, 195] width 25 height 15
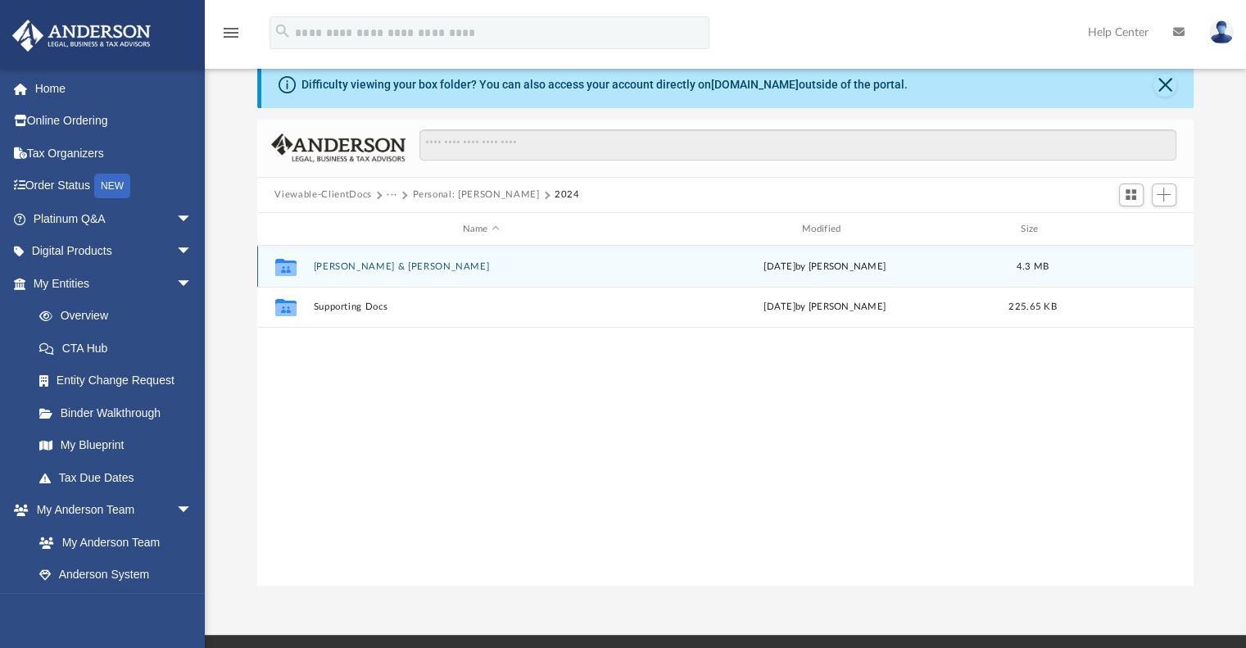
click at [359, 263] on button "Graves, Emanuel T. & Baker, Elizabeth" at bounding box center [481, 266] width 336 height 11
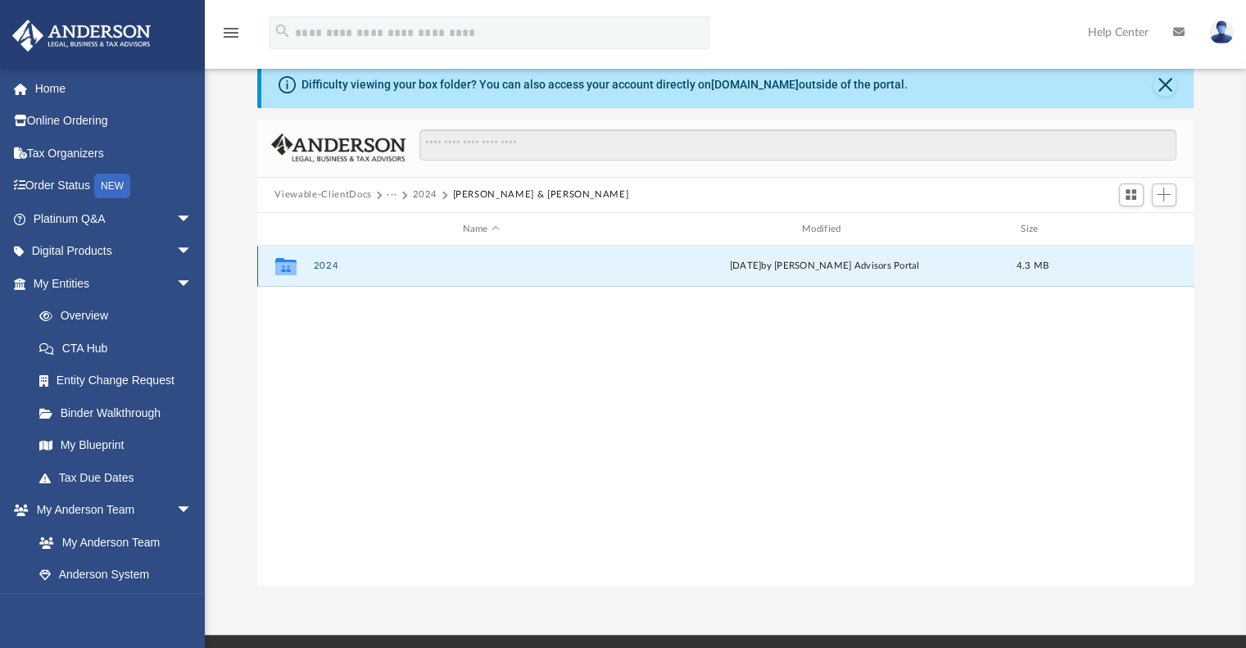
click at [325, 266] on button "2024" at bounding box center [481, 266] width 336 height 11
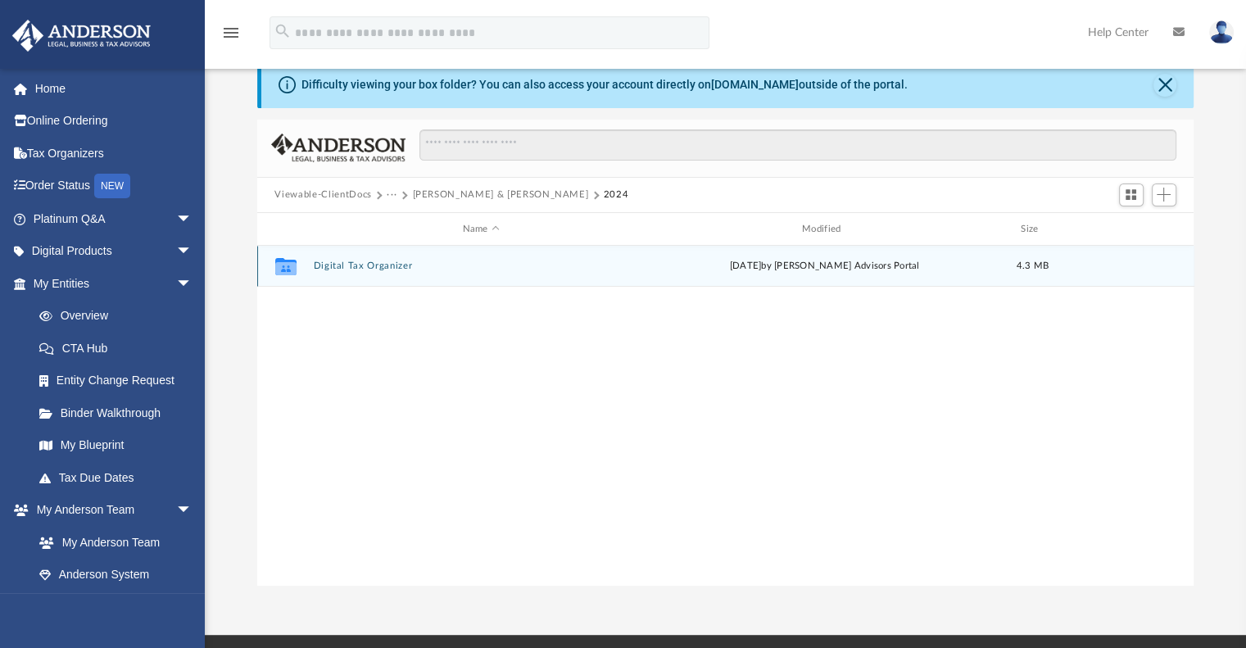
click at [363, 271] on button "Digital Tax Organizer" at bounding box center [481, 266] width 336 height 11
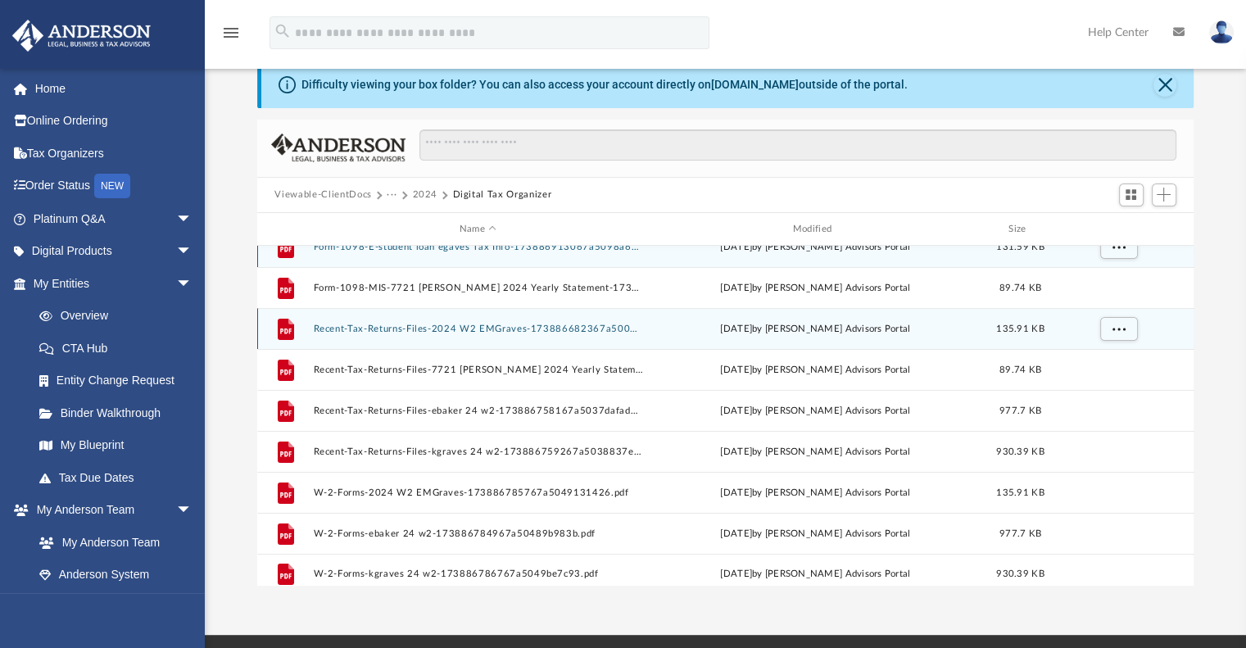
scroll to position [0, 0]
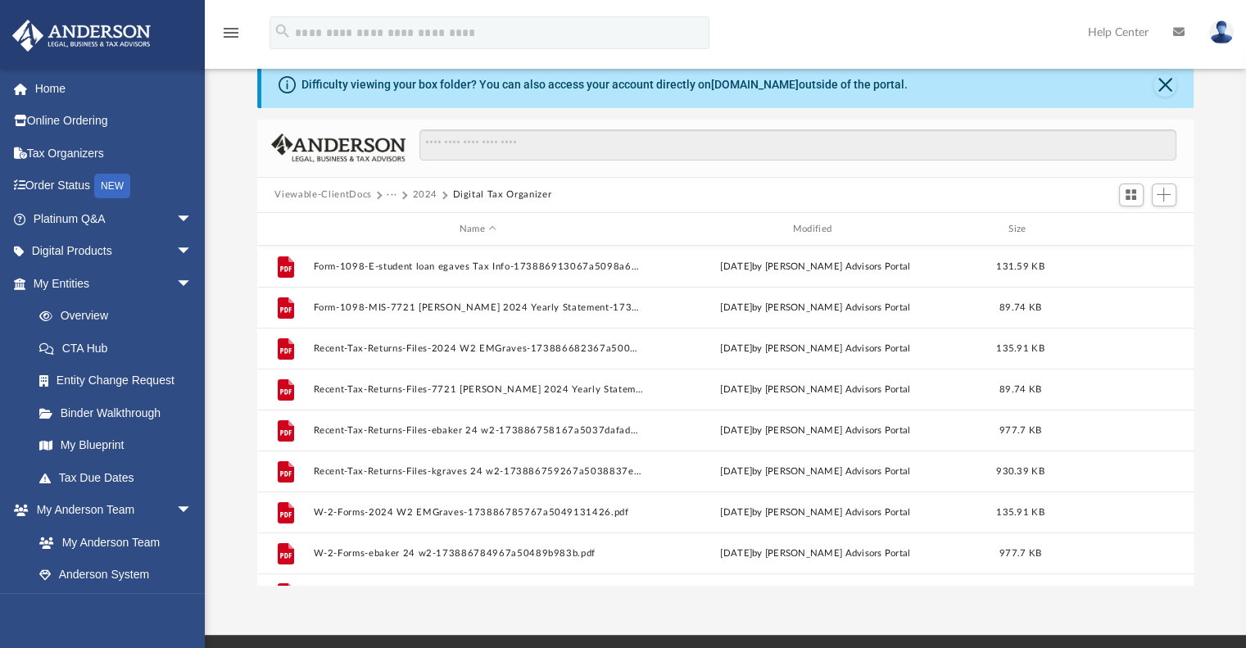
click at [415, 191] on button "2024" at bounding box center [424, 195] width 25 height 15
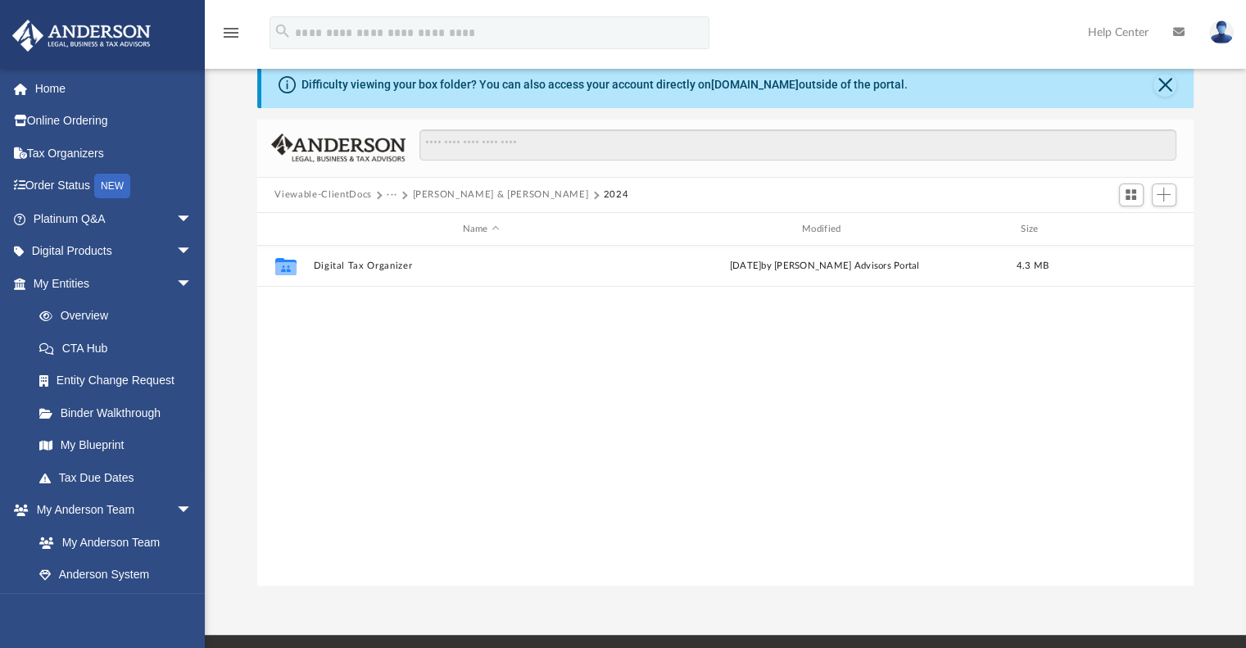
click at [310, 193] on button "Viewable-ClientDocs" at bounding box center [323, 195] width 97 height 15
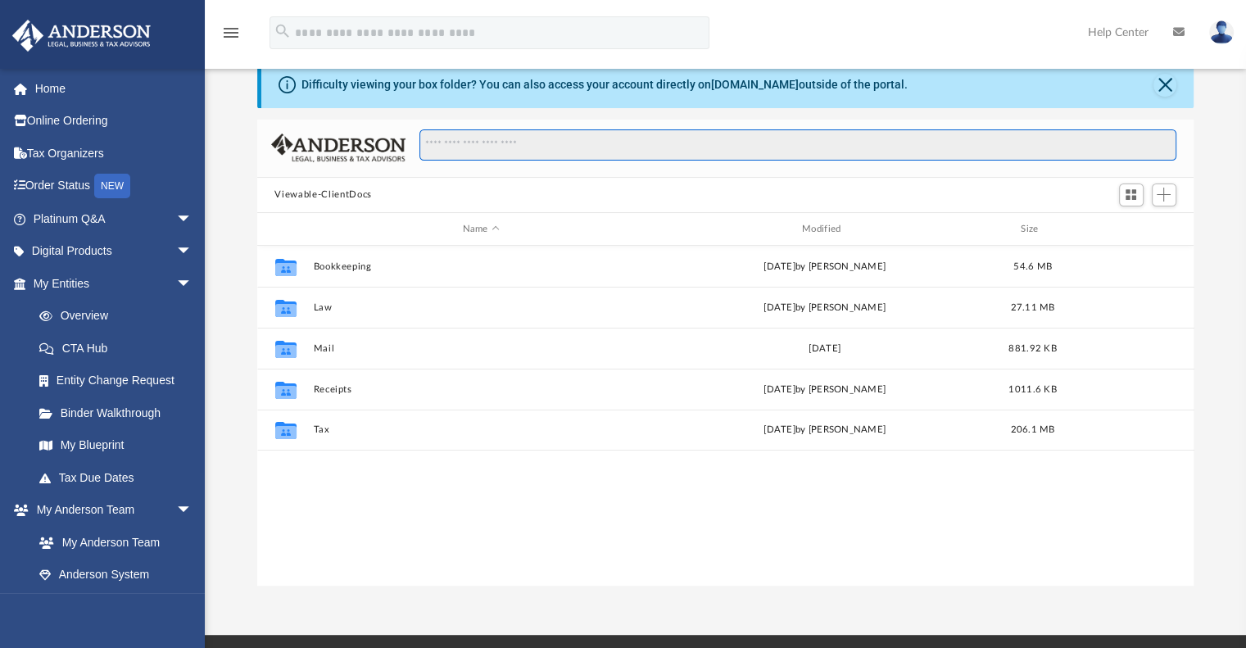
click at [551, 153] on input "Search files and folders" at bounding box center [798, 144] width 756 height 31
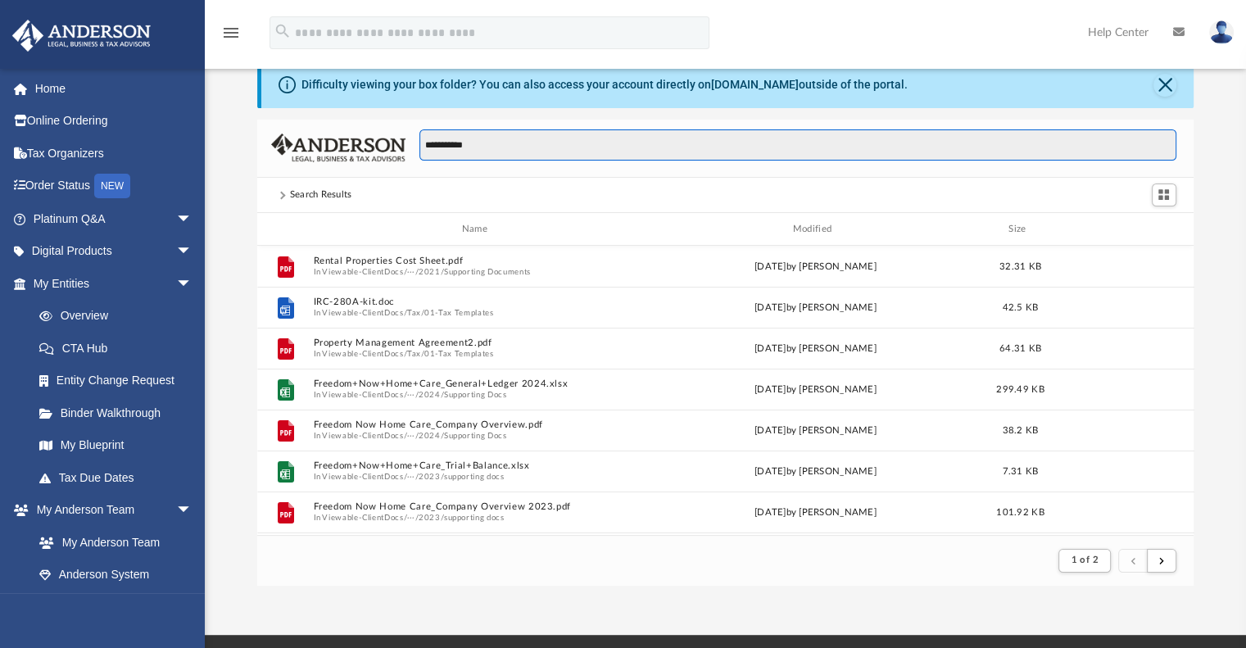
scroll to position [310, 924]
type input "**********"
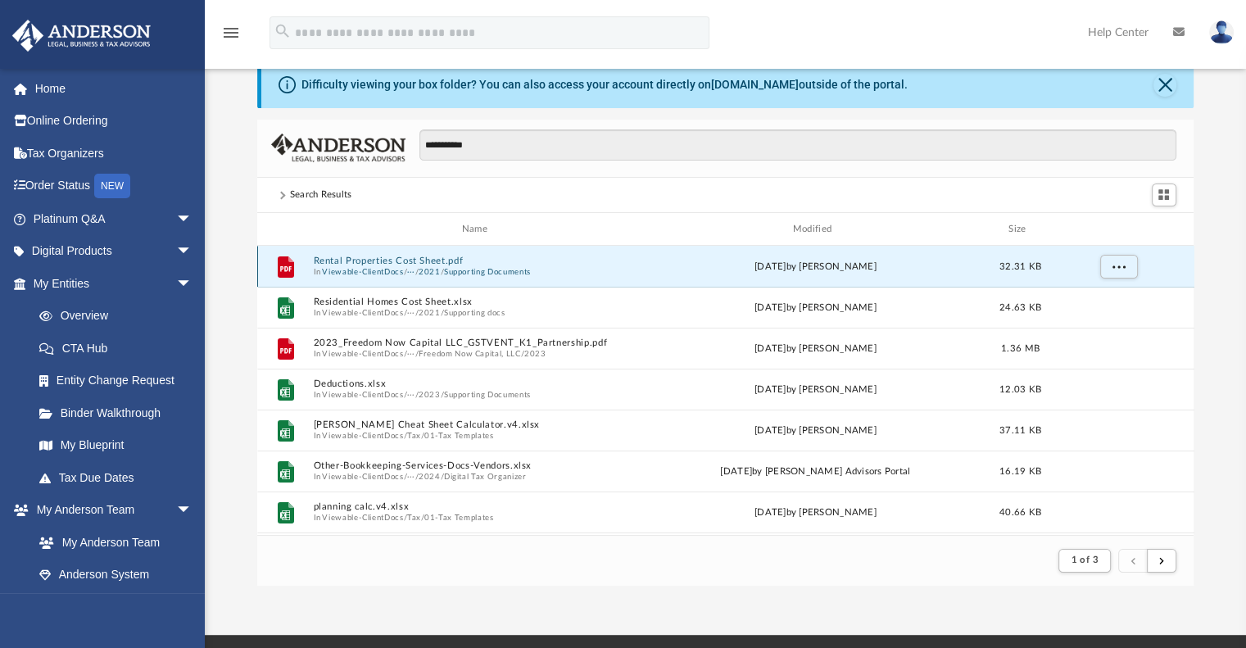
click at [384, 260] on button "Rental Properties Cost Sheet.pdf" at bounding box center [478, 262] width 330 height 11
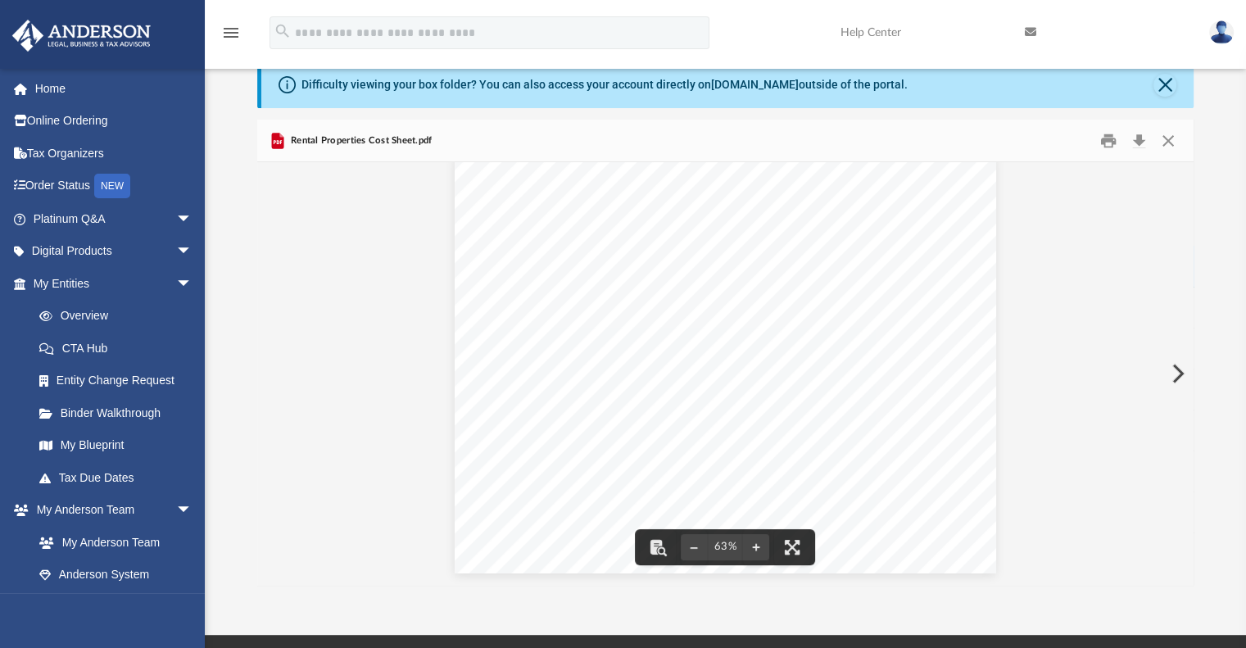
scroll to position [0, 0]
click at [1176, 379] on button "Preview" at bounding box center [1177, 374] width 36 height 46
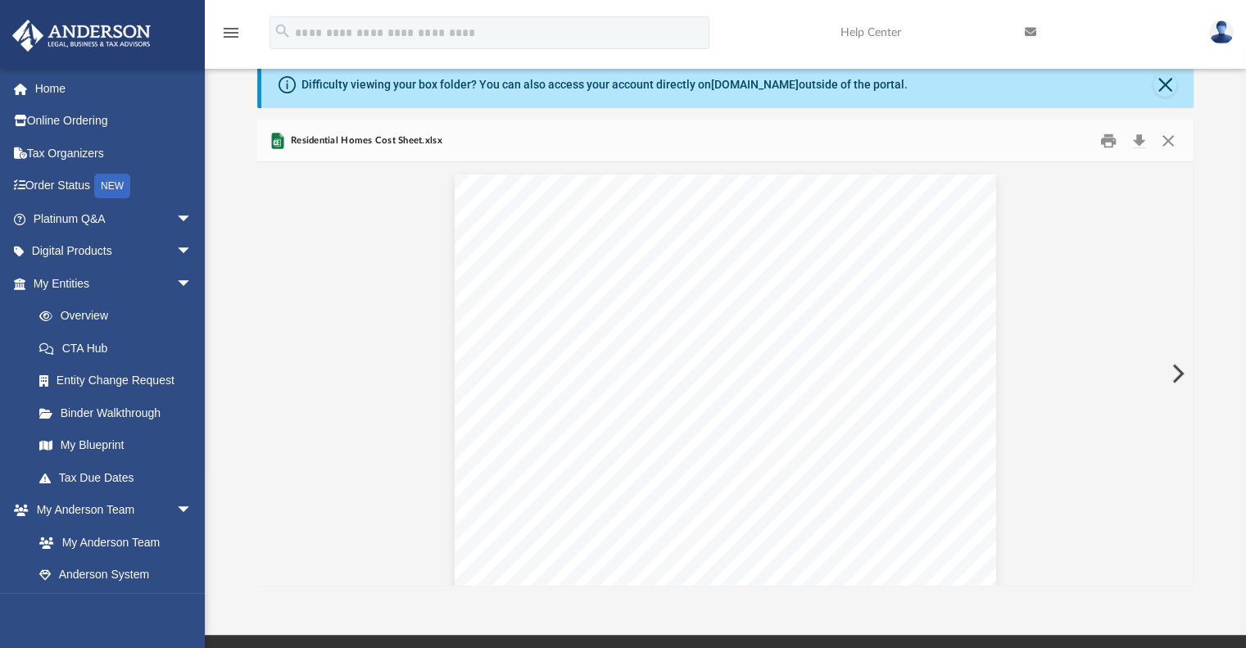
click at [1176, 379] on button "Preview" at bounding box center [1177, 374] width 36 height 46
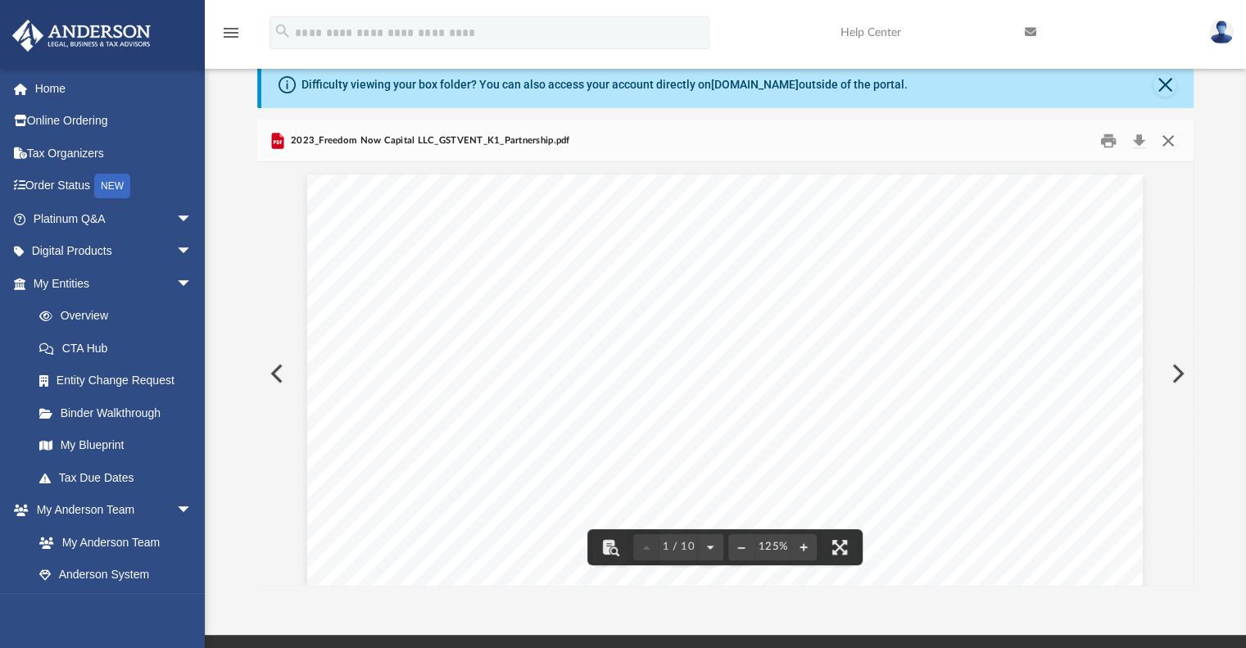
click at [1169, 140] on button "Close" at bounding box center [1169, 140] width 30 height 25
